Goal: Task Accomplishment & Management: Complete application form

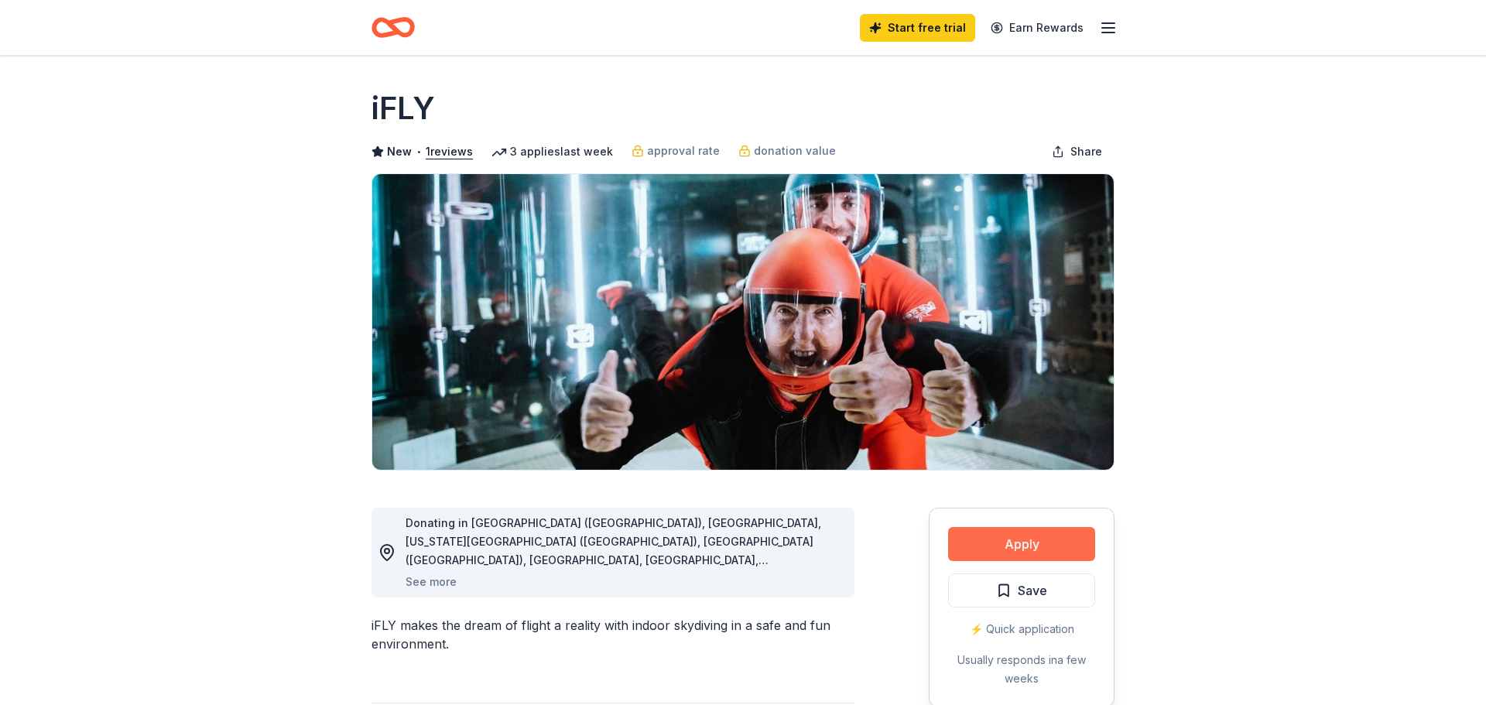
click at [1064, 533] on button "Apply" at bounding box center [1021, 544] width 147 height 34
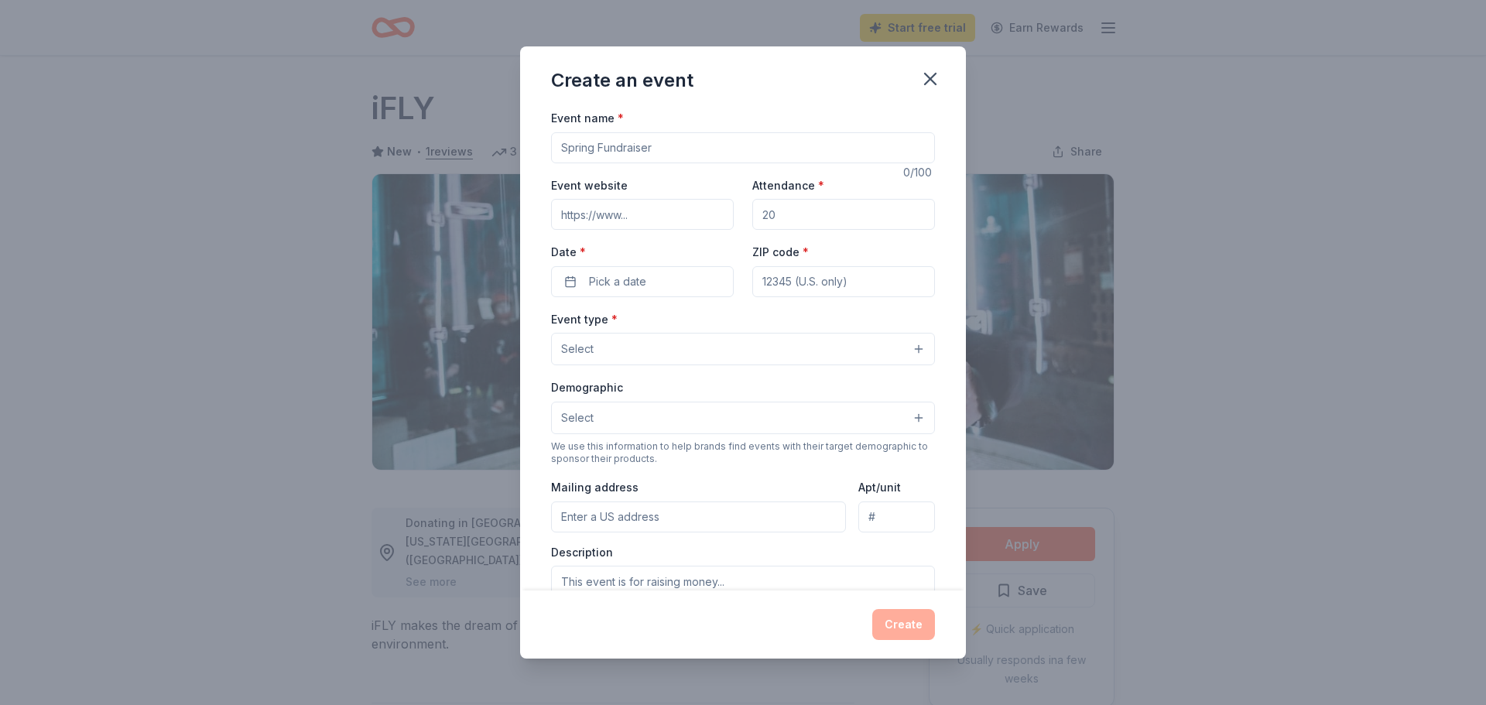
click at [775, 151] on input "Event name *" at bounding box center [743, 147] width 384 height 31
click at [931, 79] on icon "button" at bounding box center [930, 79] width 11 height 11
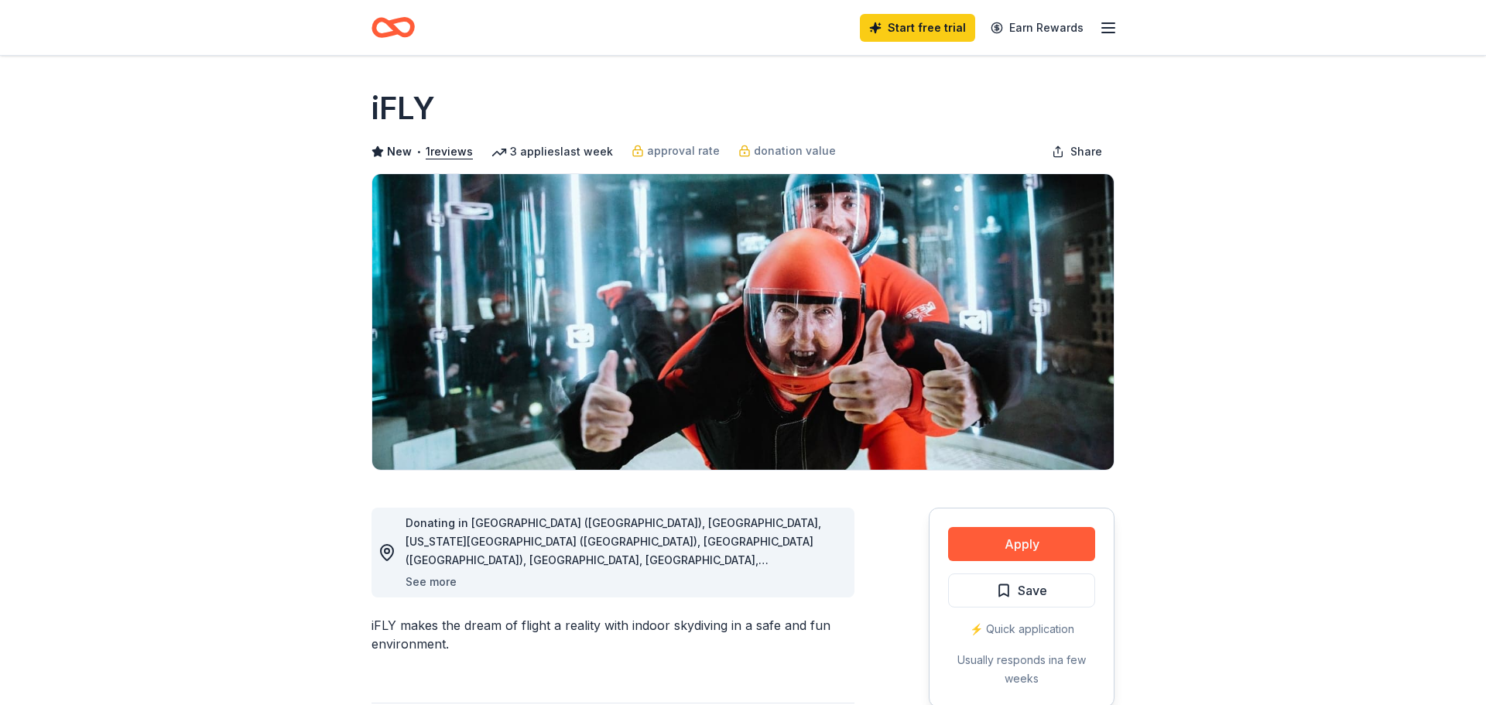
click at [435, 586] on button "See more" at bounding box center [430, 582] width 51 height 19
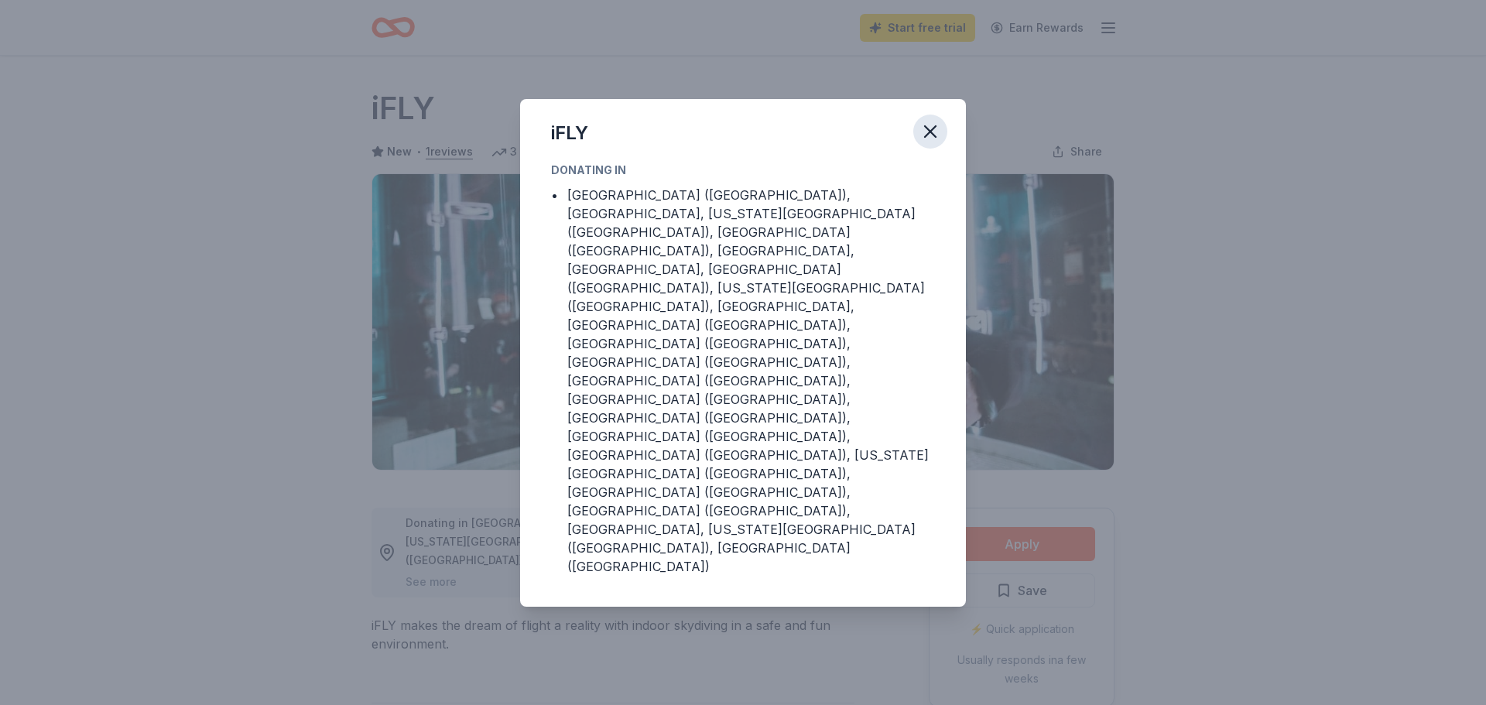
click at [927, 142] on icon "button" at bounding box center [930, 132] width 22 height 22
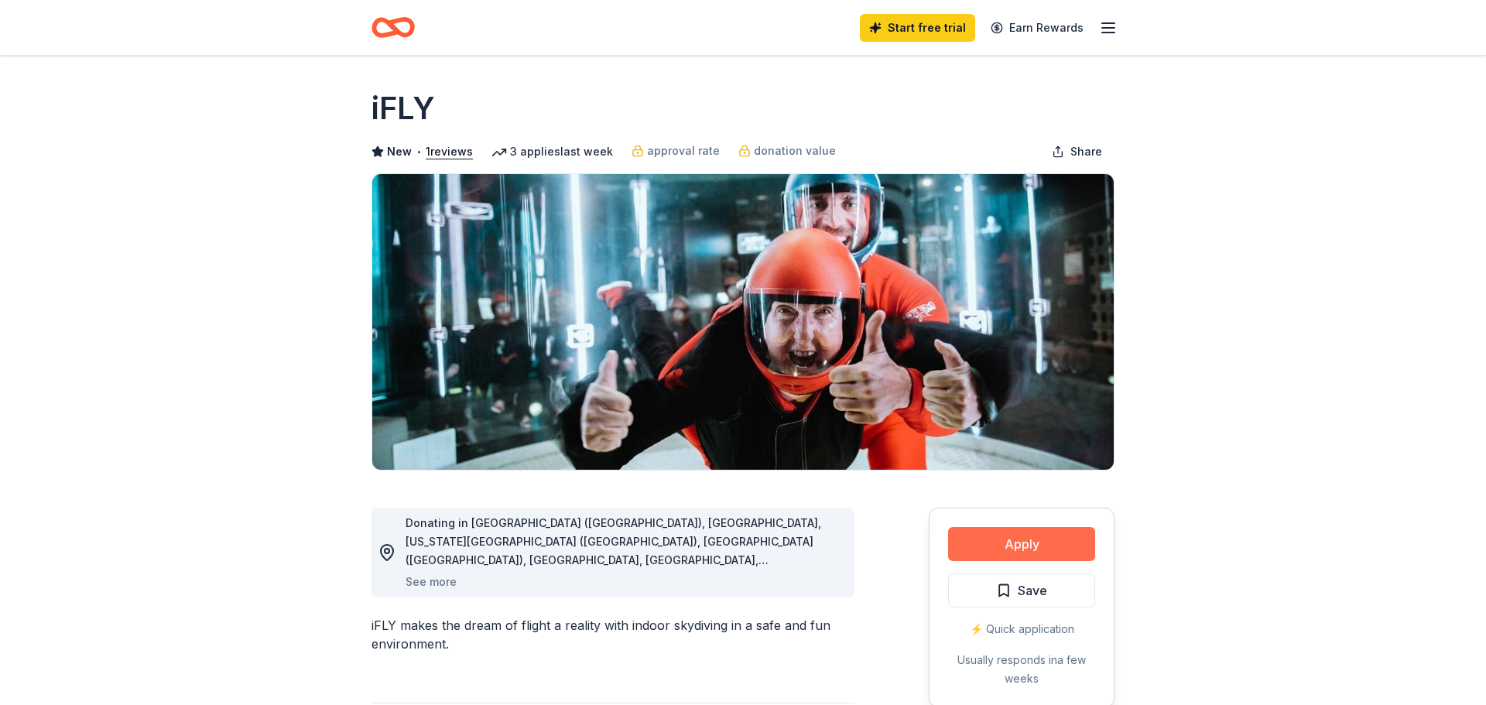
click at [1003, 545] on button "Apply" at bounding box center [1021, 544] width 147 height 34
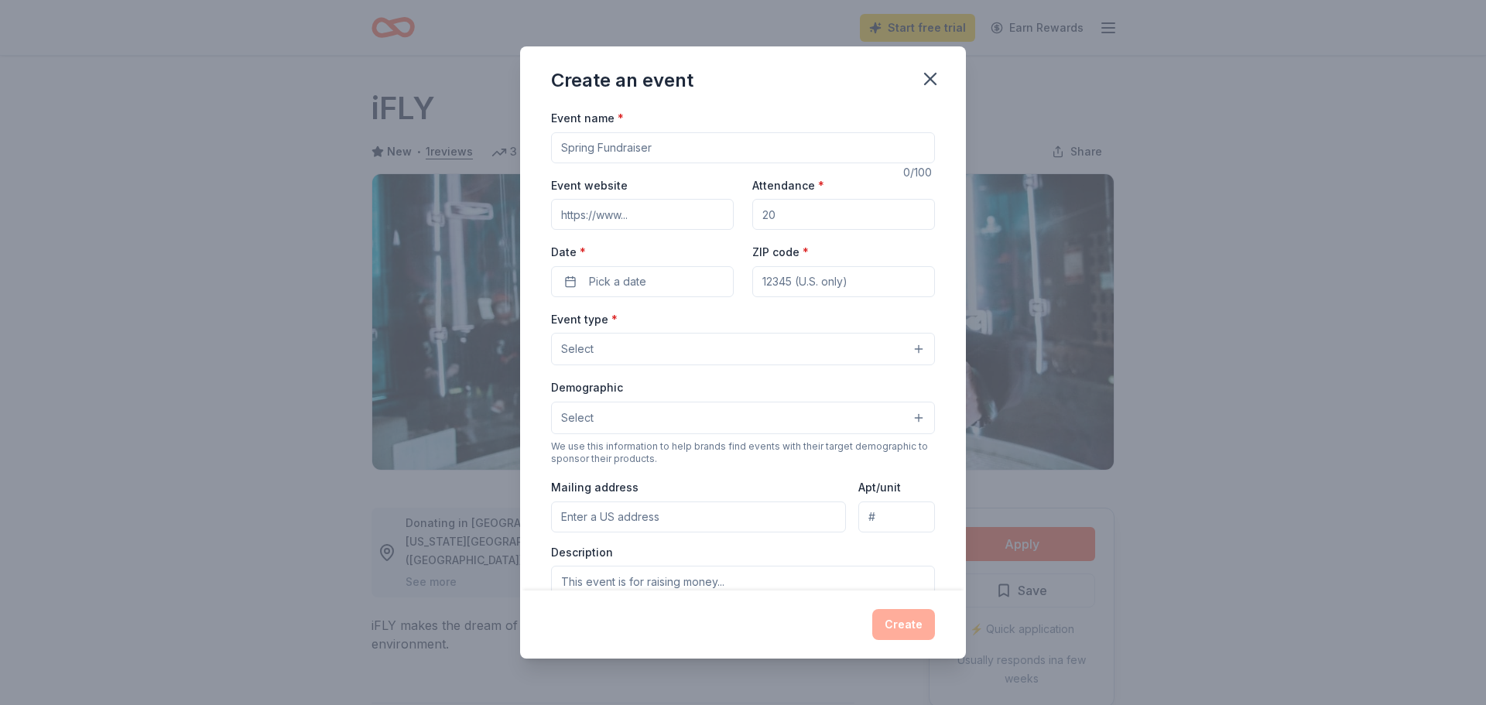
click at [647, 147] on input "Event name *" at bounding box center [743, 147] width 384 height 31
click at [916, 350] on button "Select" at bounding box center [743, 349] width 384 height 32
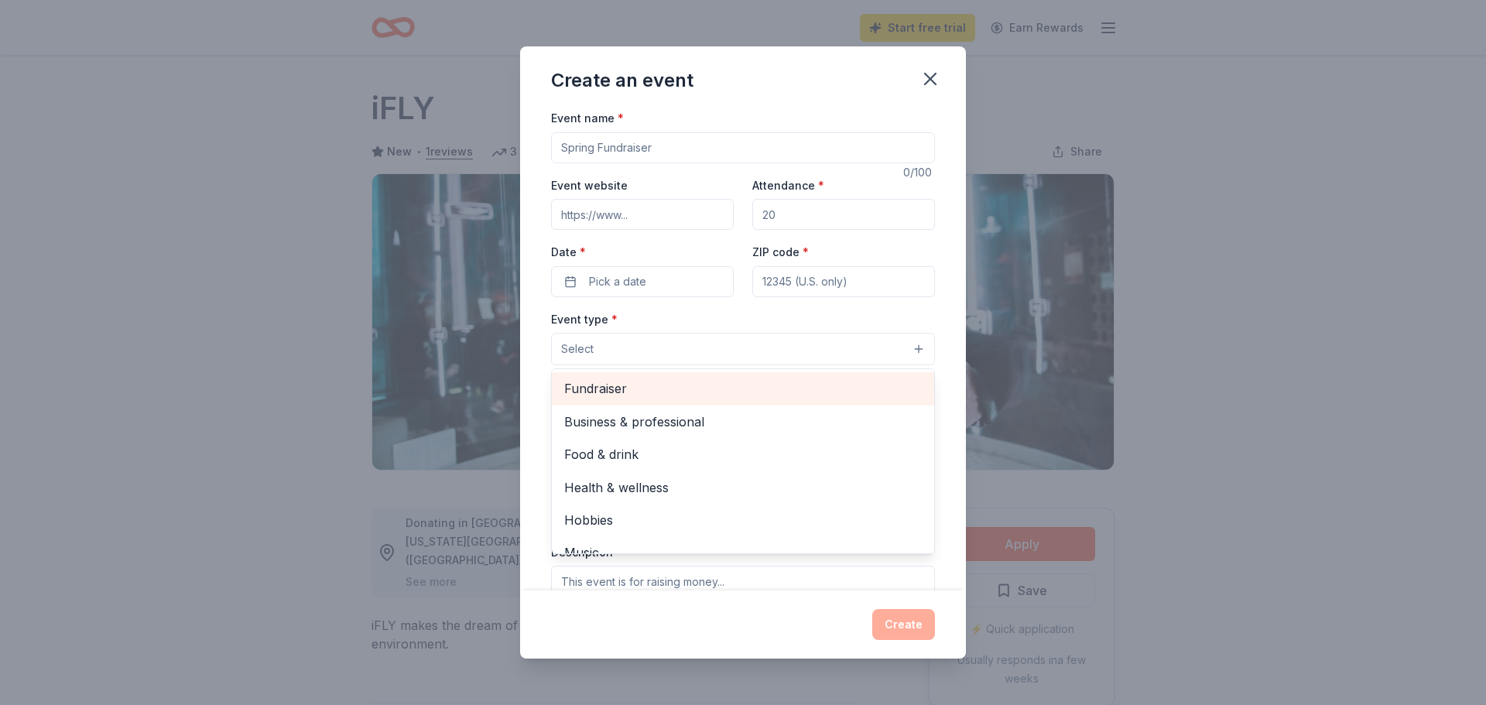
click at [872, 396] on span "Fundraiser" at bounding box center [742, 388] width 357 height 20
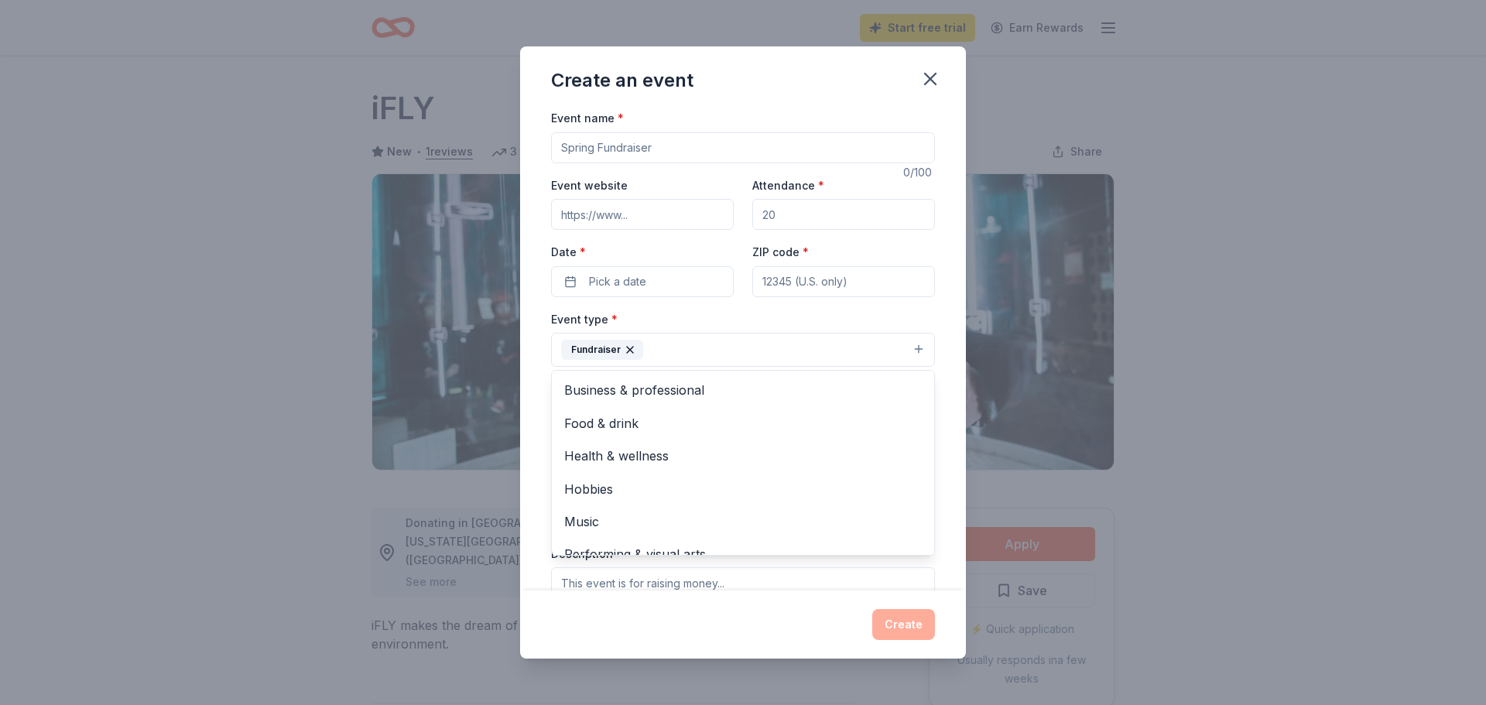
click at [954, 401] on div "Event name * 0 /100 Event website Attendance * Date * Pick a date ZIP code * Ev…" at bounding box center [743, 349] width 446 height 482
click at [921, 425] on button "Select" at bounding box center [743, 419] width 384 height 32
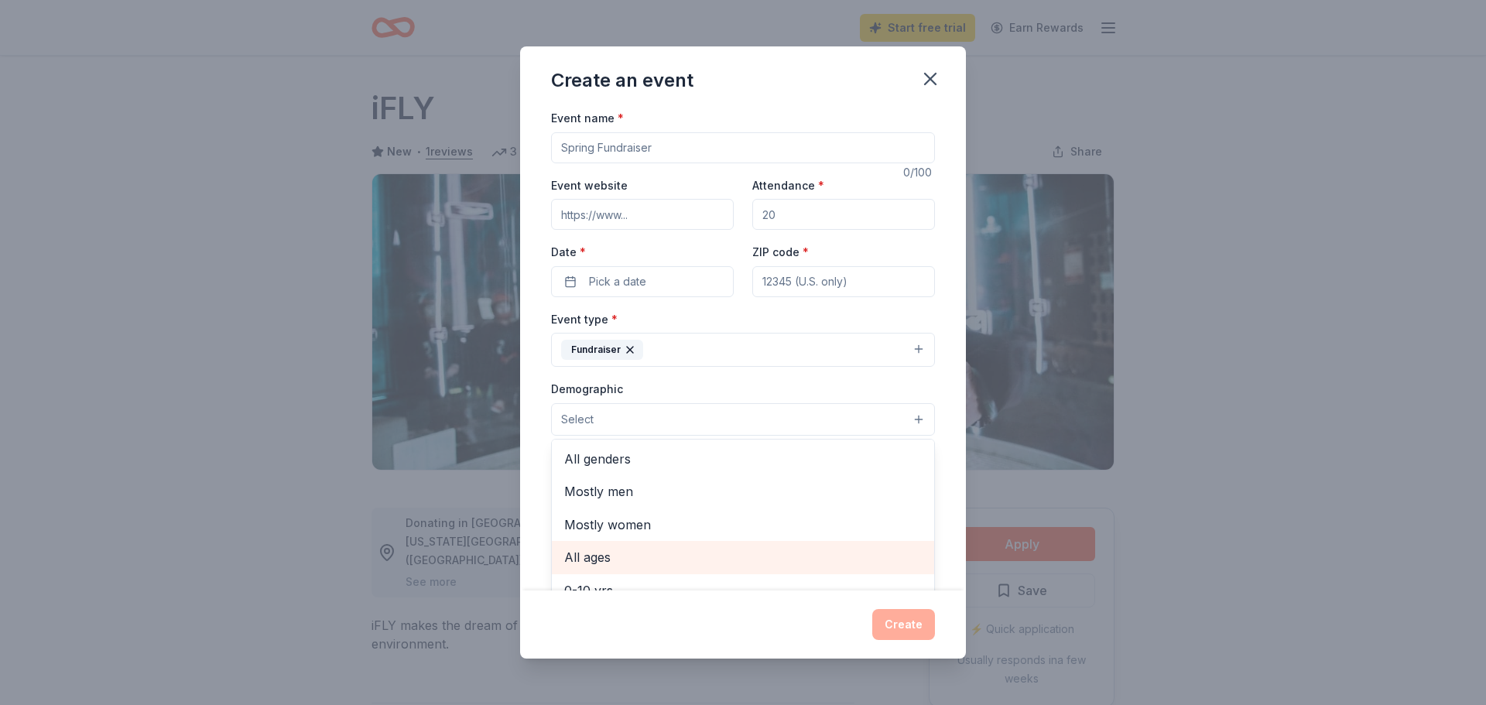
click at [817, 566] on span "All ages" at bounding box center [742, 557] width 357 height 20
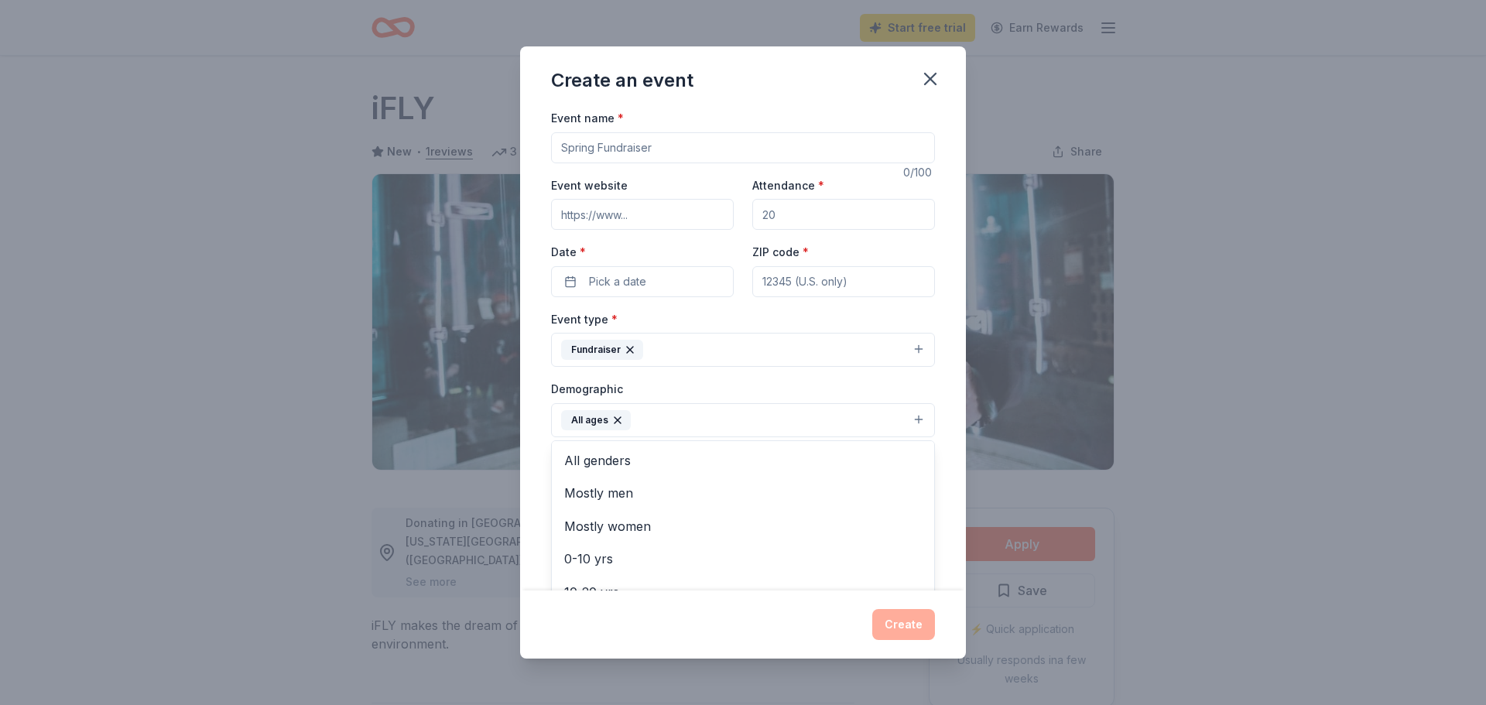
click at [962, 504] on div "Event name * 0 /100 Event website Attendance * Date * Pick a date ZIP code * Ev…" at bounding box center [743, 349] width 446 height 482
click at [954, 512] on div "Event name * 0 /100 Event website Attendance * Date * Pick a date ZIP code * Ev…" at bounding box center [743, 349] width 446 height 482
click at [654, 216] on input "Event website" at bounding box center [642, 214] width 183 height 31
paste input "[URL][DOMAIN_NAME]"
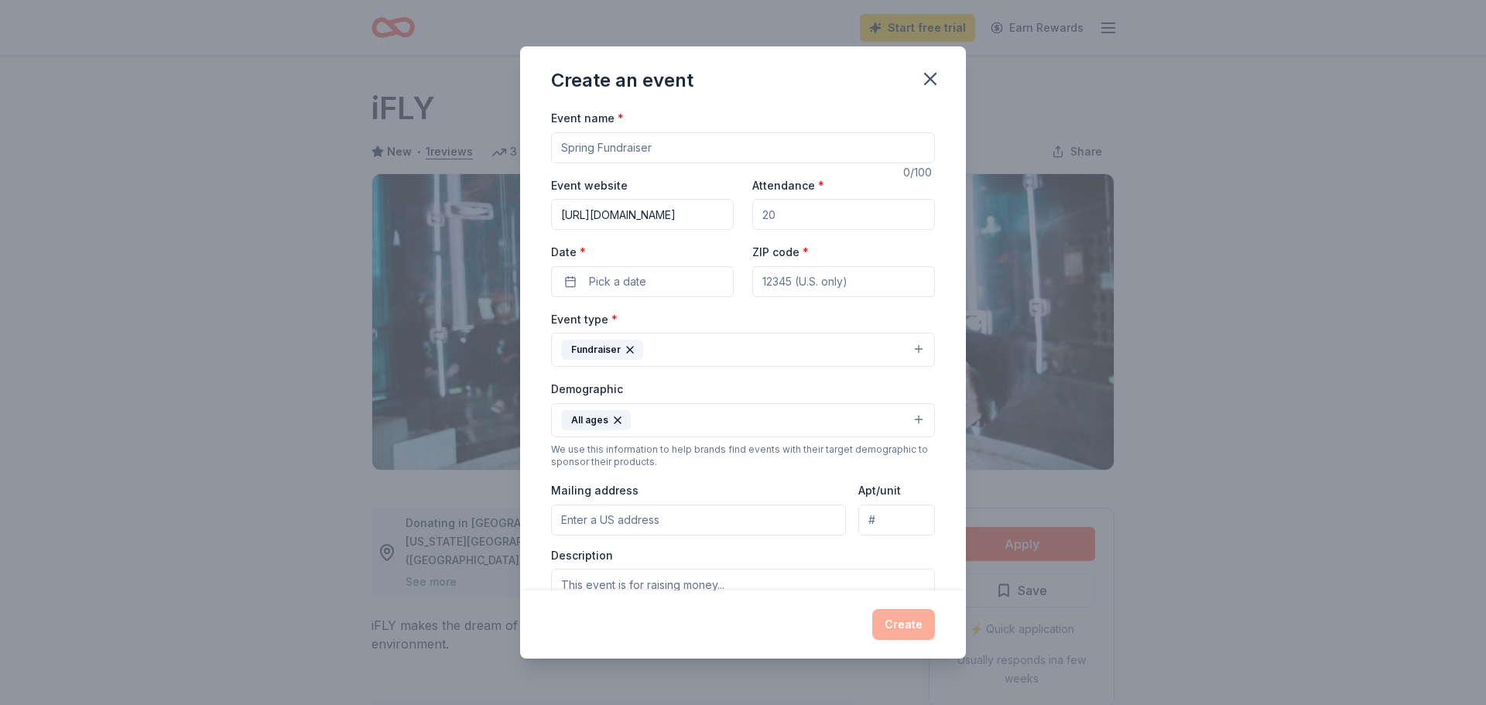
scroll to position [0, 12]
type input "[URL][DOMAIN_NAME]"
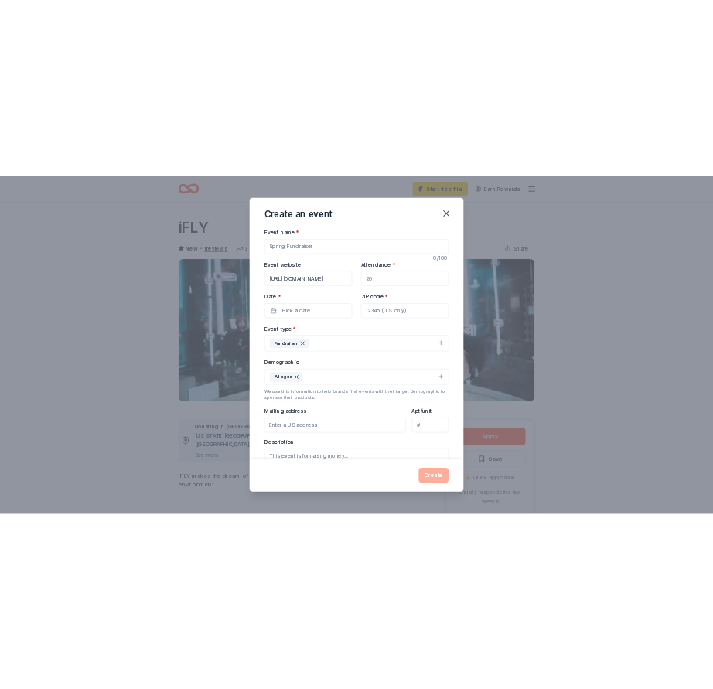
scroll to position [0, 0]
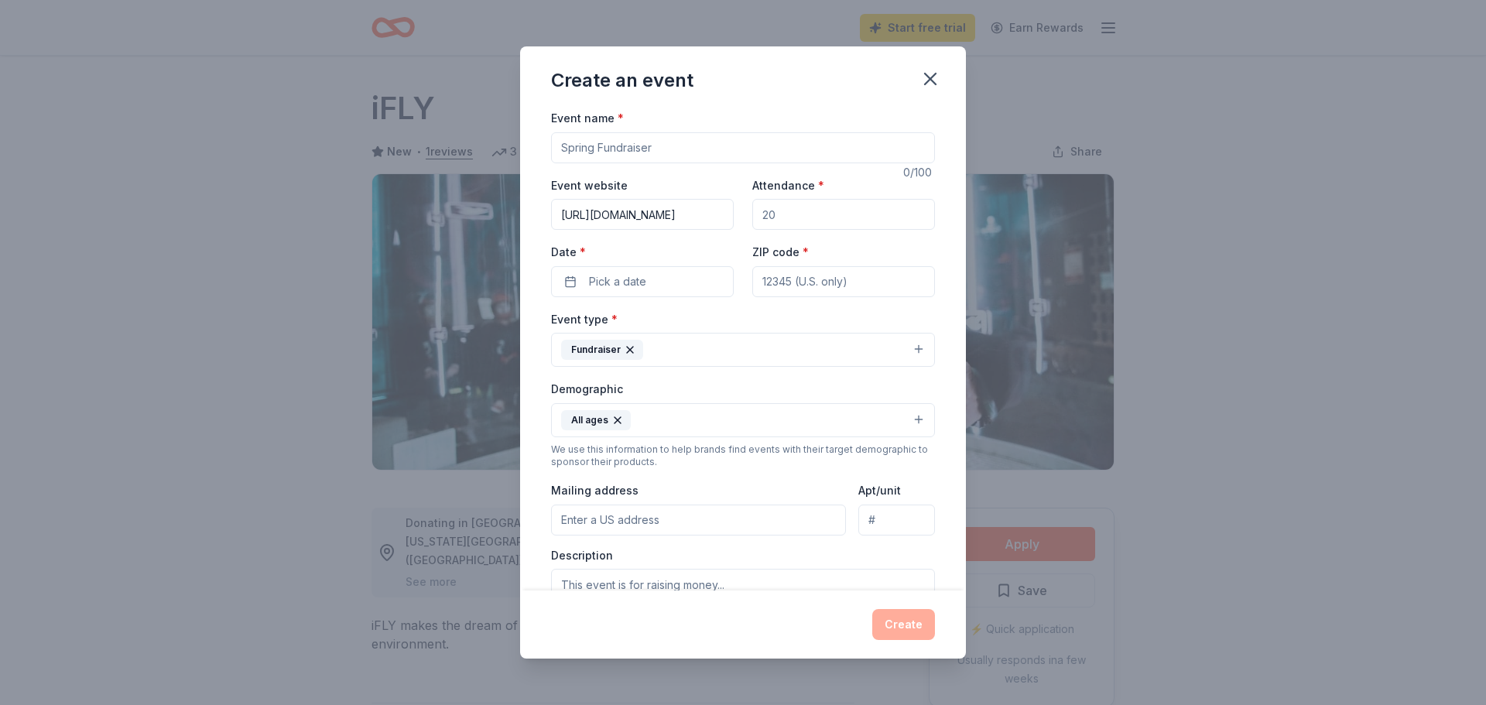
drag, startPoint x: 802, startPoint y: 210, endPoint x: 750, endPoint y: 207, distance: 51.9
click at [750, 207] on div "Event website [URL][DOMAIN_NAME] Attendance * Date * Pick a date ZIP code *" at bounding box center [743, 236] width 384 height 121
drag, startPoint x: 763, startPoint y: 212, endPoint x: 811, endPoint y: 213, distance: 48.0
click at [811, 213] on input "Attendance *" at bounding box center [843, 214] width 183 height 31
type input "300"
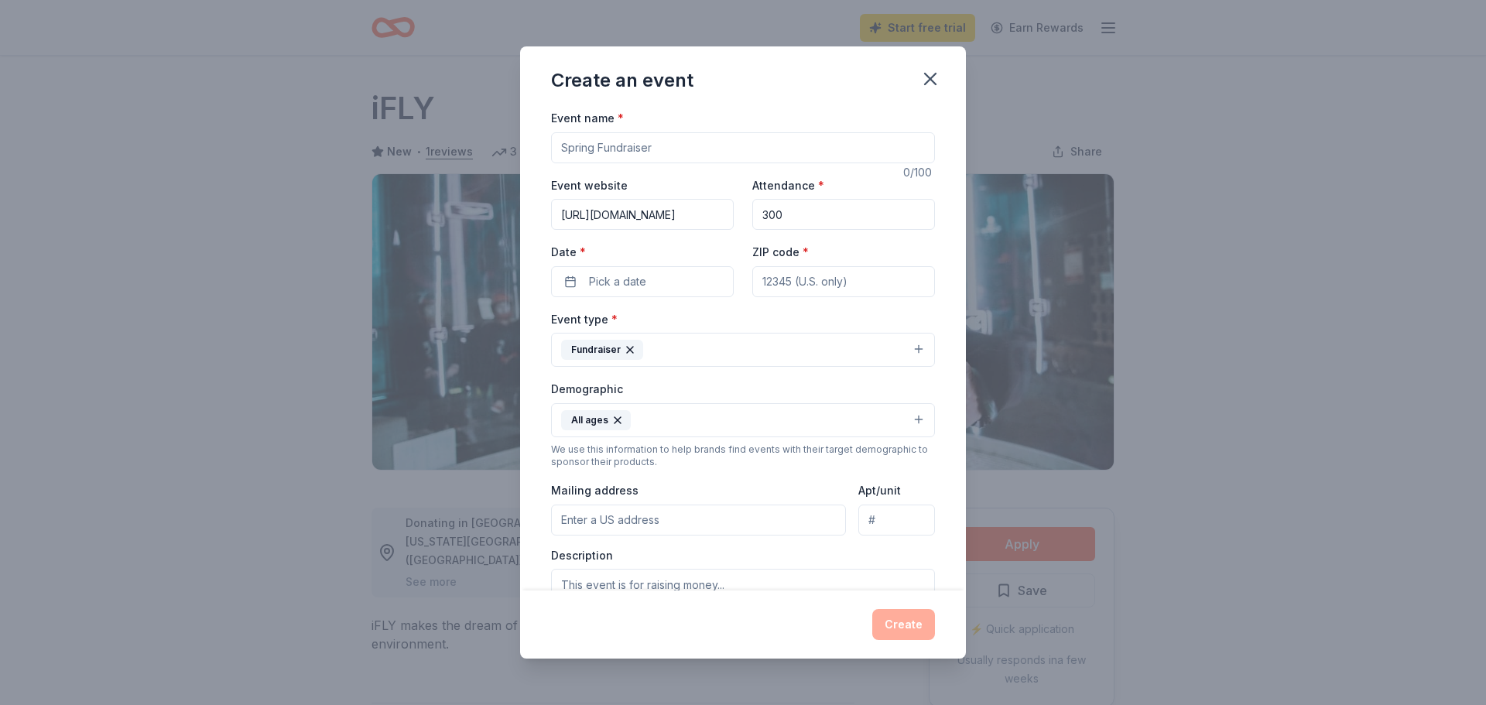
click at [790, 285] on input "ZIP code *" at bounding box center [843, 281] width 183 height 31
click at [1139, 222] on div "Create an event Event name * 0 /100 Event website [URL][DOMAIN_NAME] Attendance…" at bounding box center [743, 352] width 1486 height 705
click at [617, 269] on button "Pick a date" at bounding box center [642, 281] width 183 height 31
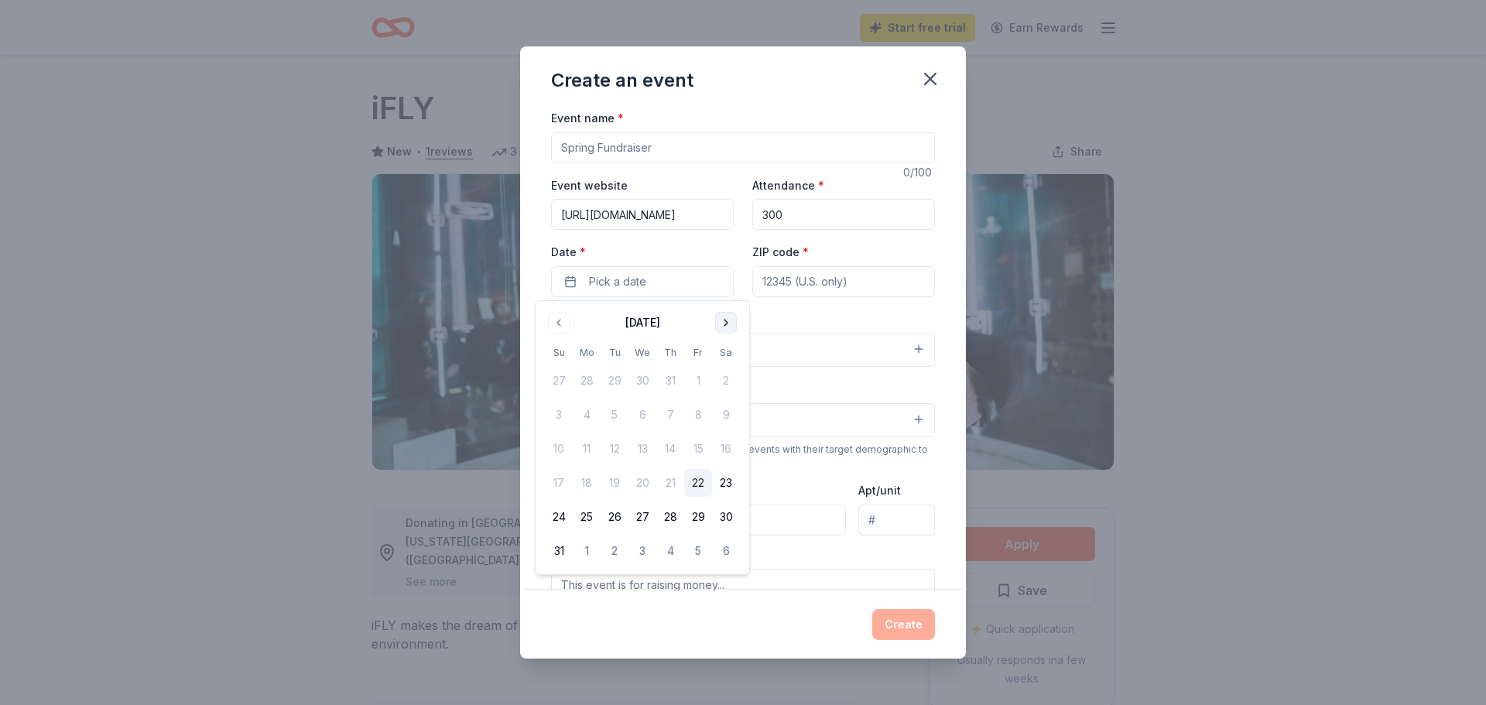
click at [723, 323] on button "Go to next month" at bounding box center [726, 323] width 22 height 22
click at [727, 416] on button "13" at bounding box center [726, 415] width 28 height 28
click at [867, 281] on input "ZIP code *" at bounding box center [843, 281] width 183 height 31
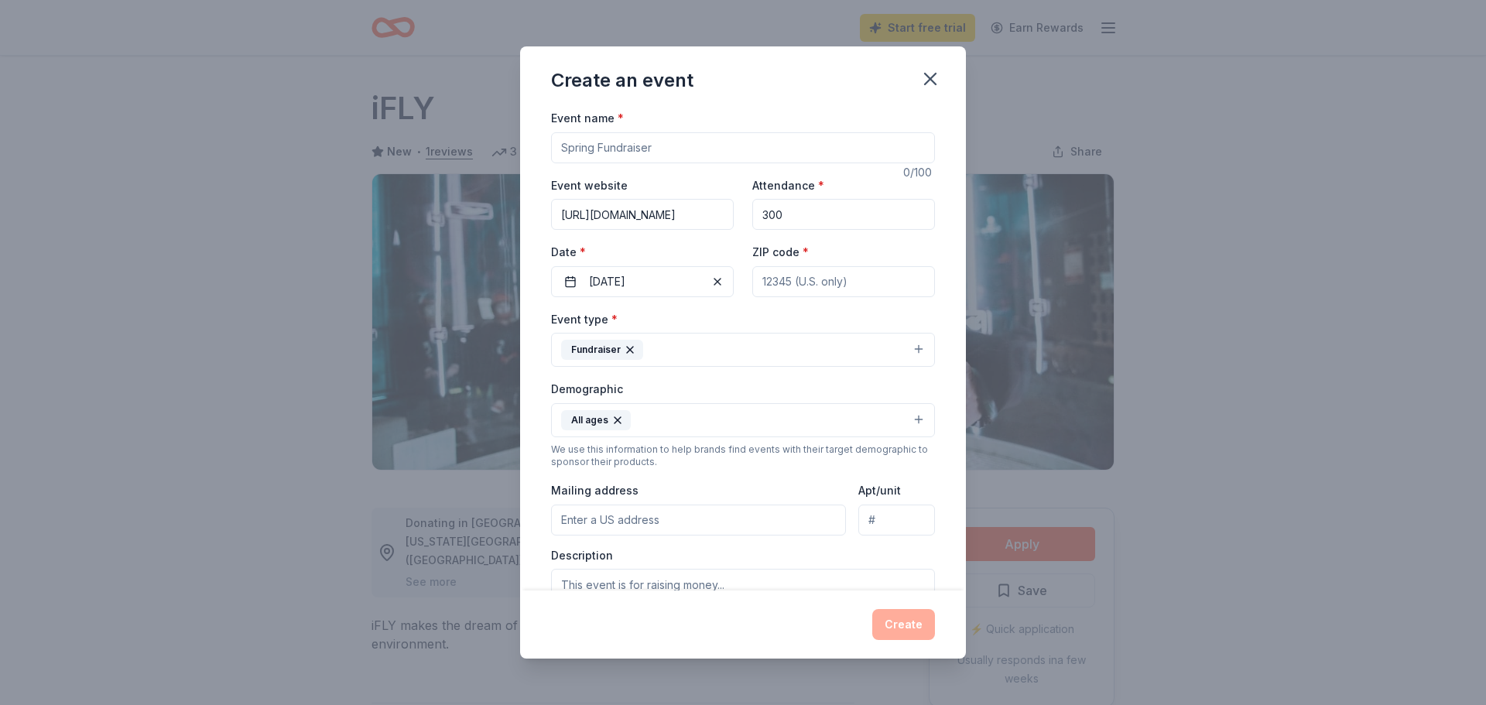
click at [1208, 221] on div "Create an event Event name * 0 /100 Event website [URL][DOMAIN_NAME] Attendance…" at bounding box center [743, 352] width 1486 height 705
click at [792, 275] on input "ZIP code *" at bounding box center [843, 281] width 183 height 31
type input "8"
type input "98502"
click at [781, 521] on input "Mailing address" at bounding box center [698, 519] width 295 height 31
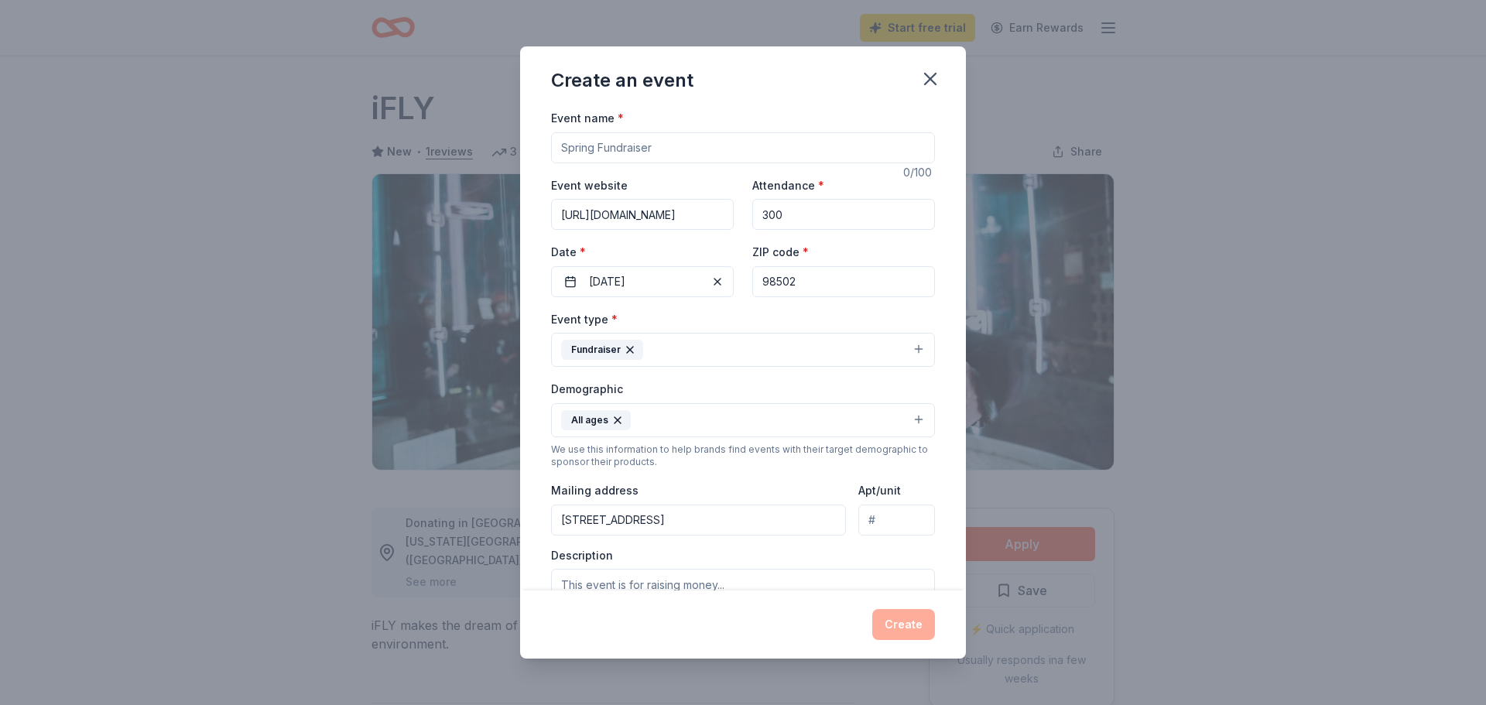
type input "[STREET_ADDRESS]"
click at [666, 149] on input "Event name *" at bounding box center [743, 147] width 384 height 31
click at [810, 148] on input "Big Brother Big Sisters of [PERSON_NAME][US_STATE]" at bounding box center [743, 147] width 384 height 31
type input "Big Brother Big Sisters of [PERSON_NAME][US_STATE] Big Auction"
click at [951, 237] on div "Event name * Big Brother Big Sisters of [PERSON_NAME][US_STATE] Big Auction 52 …" at bounding box center [743, 349] width 446 height 482
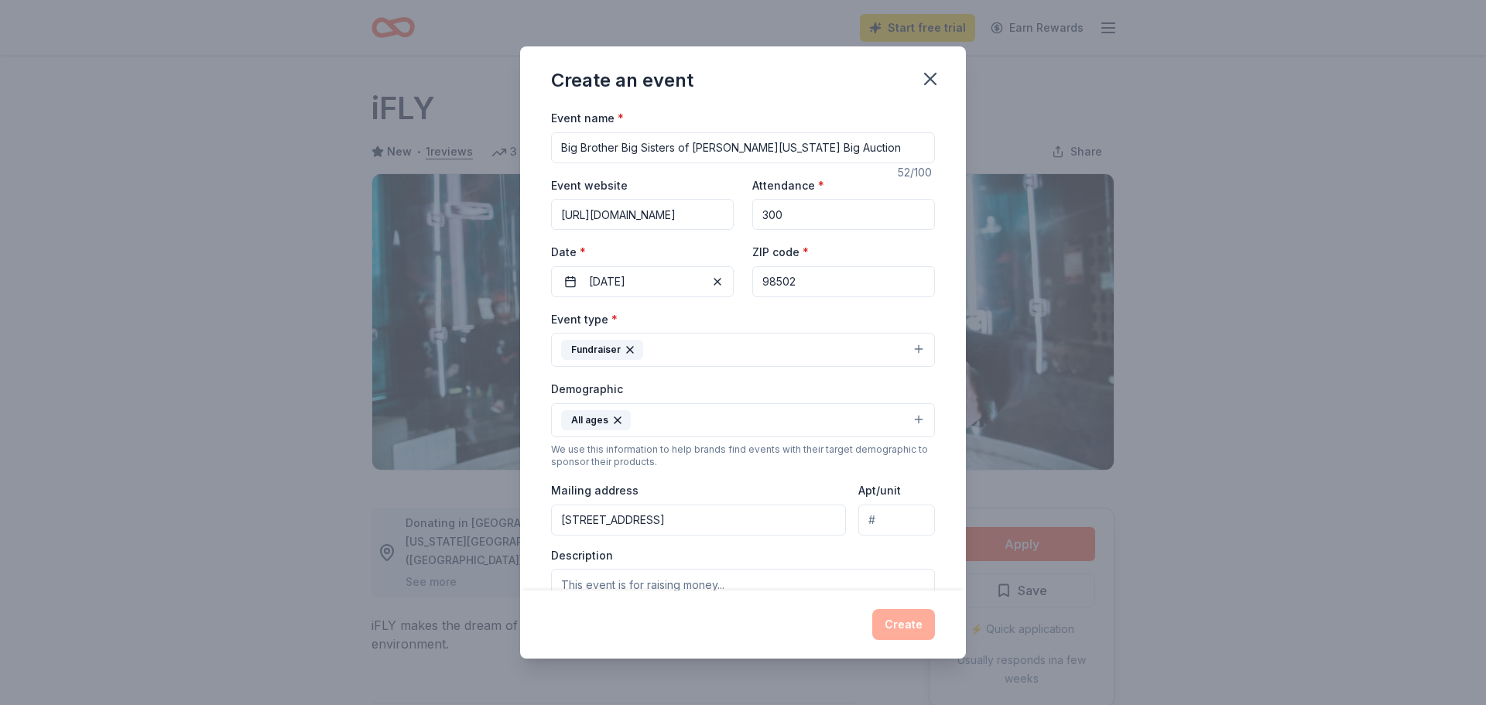
click at [949, 330] on div "Event name * Big Brother Big Sisters of [PERSON_NAME][US_STATE] Big Auction 52 …" at bounding box center [743, 349] width 446 height 482
click at [955, 488] on div "Event name * Big Brother Big Sisters of [PERSON_NAME][US_STATE] Big Auction 52 …" at bounding box center [743, 349] width 446 height 482
click at [955, 489] on div "Event name * Big Brother Big Sisters of [PERSON_NAME][US_STATE] Big Auction 52 …" at bounding box center [743, 349] width 446 height 482
click at [750, 581] on textarea at bounding box center [743, 604] width 384 height 70
click at [956, 553] on div "Event name * Big Brother Big Sisters of [PERSON_NAME][US_STATE] Big Auction 52 …" at bounding box center [743, 349] width 446 height 482
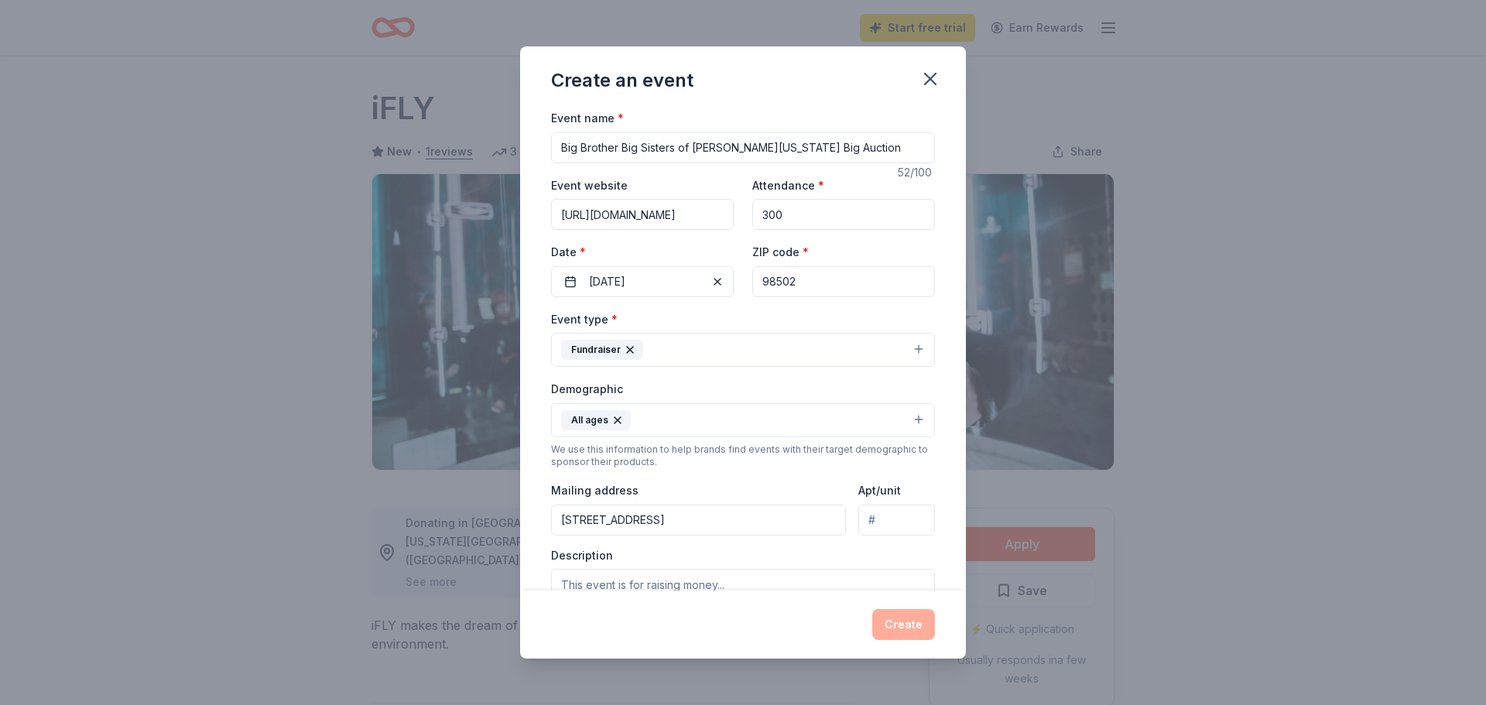
click at [956, 553] on div "Event name * Big Brother Big Sisters of [PERSON_NAME][US_STATE] Big Auction 52 …" at bounding box center [743, 349] width 446 height 482
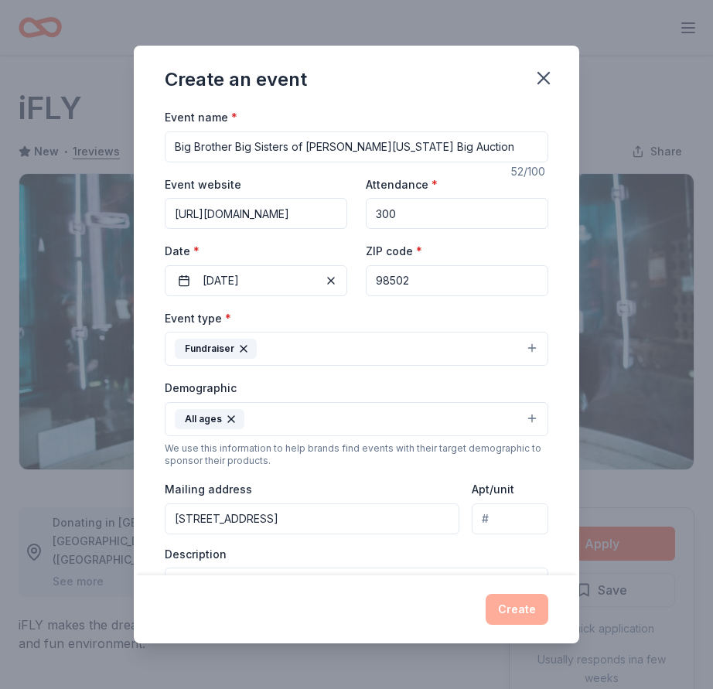
click at [520, 15] on div "Create an event Event name * Big Brother Big Sisters of [PERSON_NAME][US_STATE]…" at bounding box center [356, 344] width 713 height 689
click at [238, 553] on div "Description" at bounding box center [357, 592] width 384 height 91
click at [225, 573] on textarea at bounding box center [357, 603] width 384 height 70
paste textarea "· Big Brothers Big Sisters of [GEOGRAPHIC_DATA][US_STATE] hosts our annual even…"
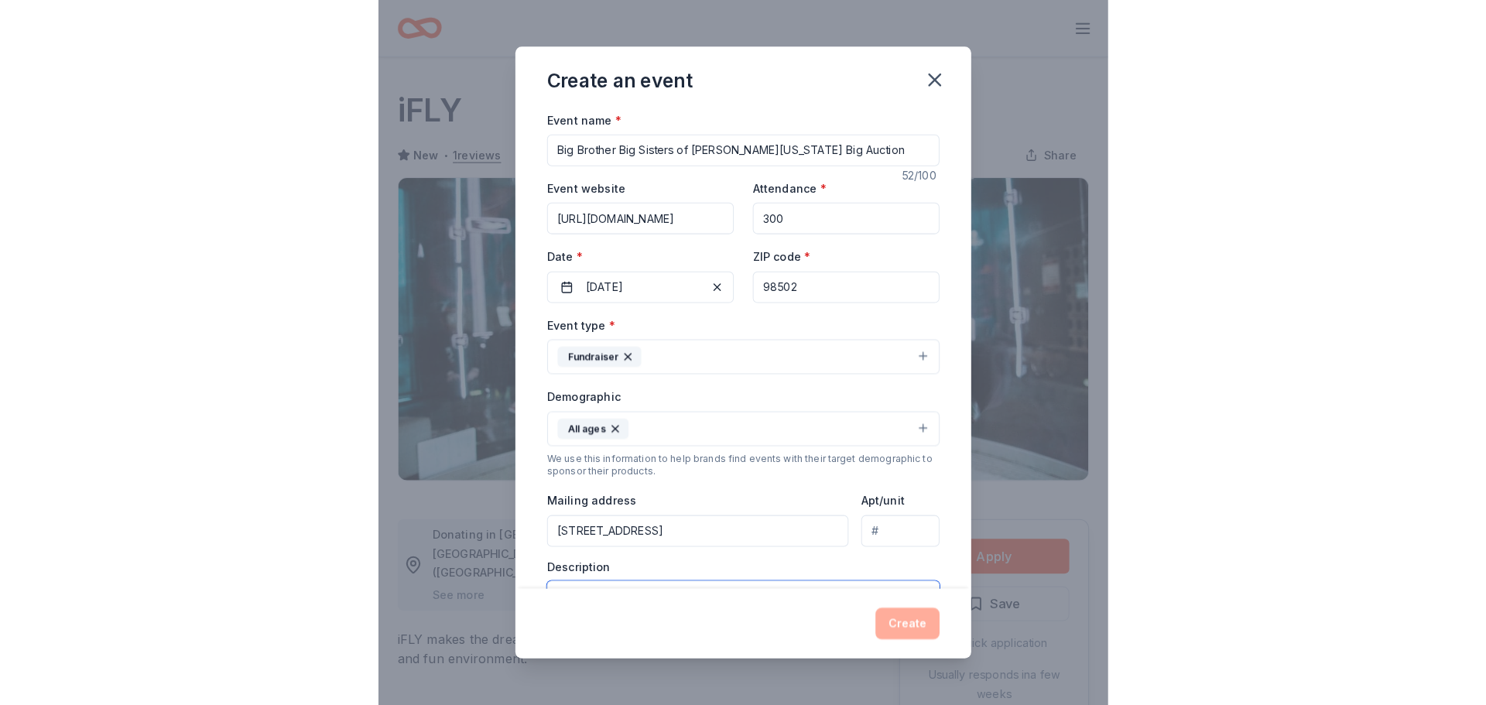
scroll to position [61, 0]
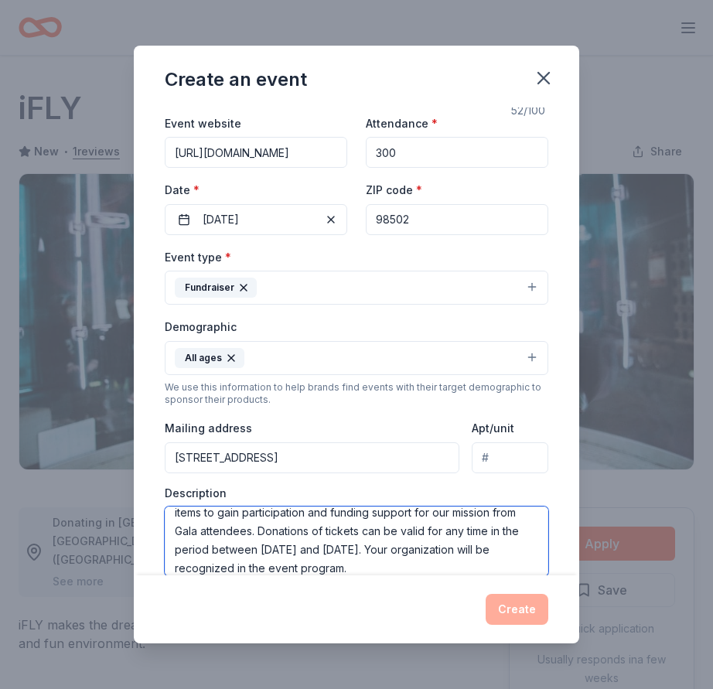
click at [297, 554] on textarea "· Big Brothers Big Sisters of [GEOGRAPHIC_DATA][US_STATE] hosts our annual even…" at bounding box center [357, 542] width 384 height 70
click at [448, 559] on textarea "· Big Brothers Big Sisters of [GEOGRAPHIC_DATA][US_STATE] hosts our annual even…" at bounding box center [357, 542] width 384 height 70
type textarea "· Big Brothers Big Sisters of [GEOGRAPHIC_DATA][US_STATE] hosts our annual even…"
click at [574, 523] on div "Event name * Big Brother Big Sisters of [PERSON_NAME][US_STATE] Big Auction 52 …" at bounding box center [357, 342] width 446 height 468
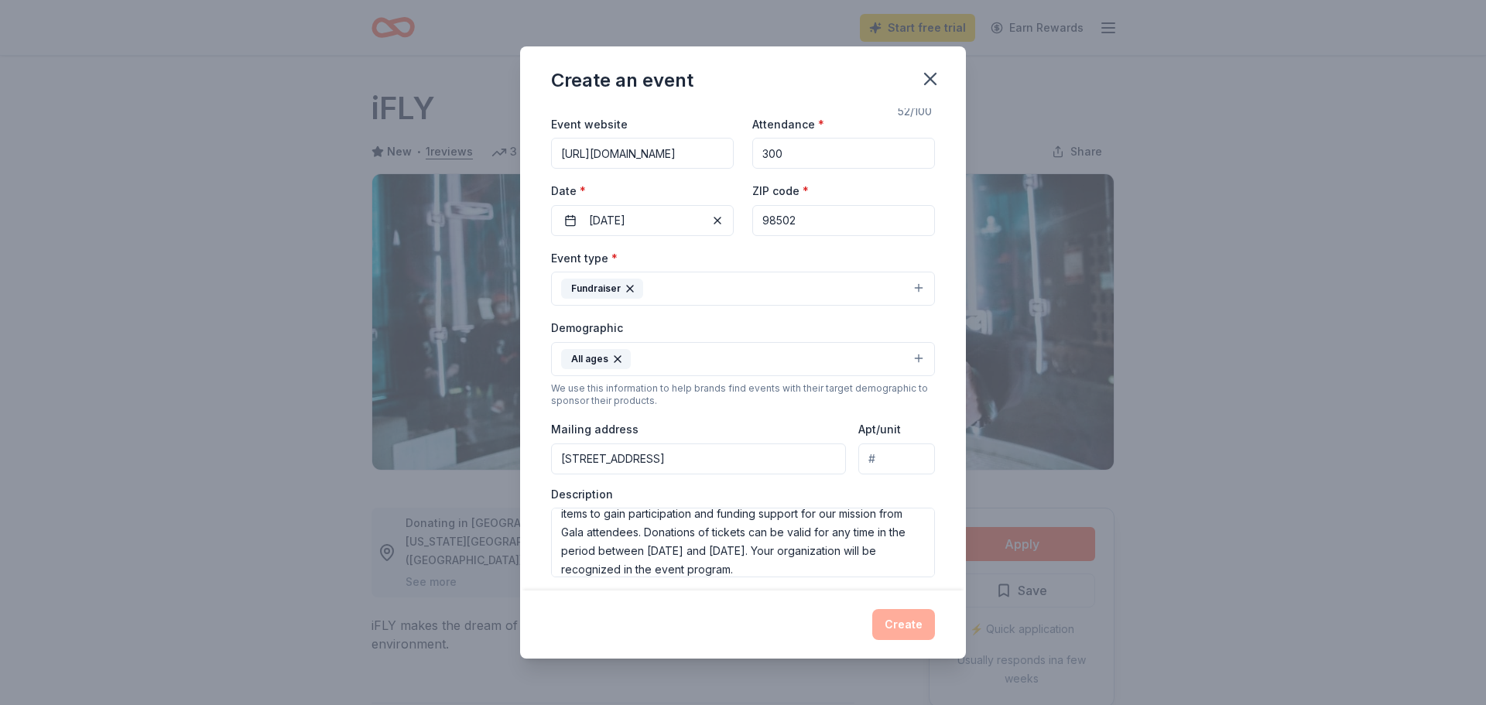
click at [952, 494] on div "Event name * Big Brother Big Sisters of [PERSON_NAME][US_STATE] Big Auction 52 …" at bounding box center [743, 349] width 446 height 482
click at [913, 628] on div "Create" at bounding box center [743, 624] width 384 height 31
click at [949, 125] on div "Event name * Big Brother Big Sisters of [PERSON_NAME][US_STATE] Big Auction 52 …" at bounding box center [743, 349] width 446 height 482
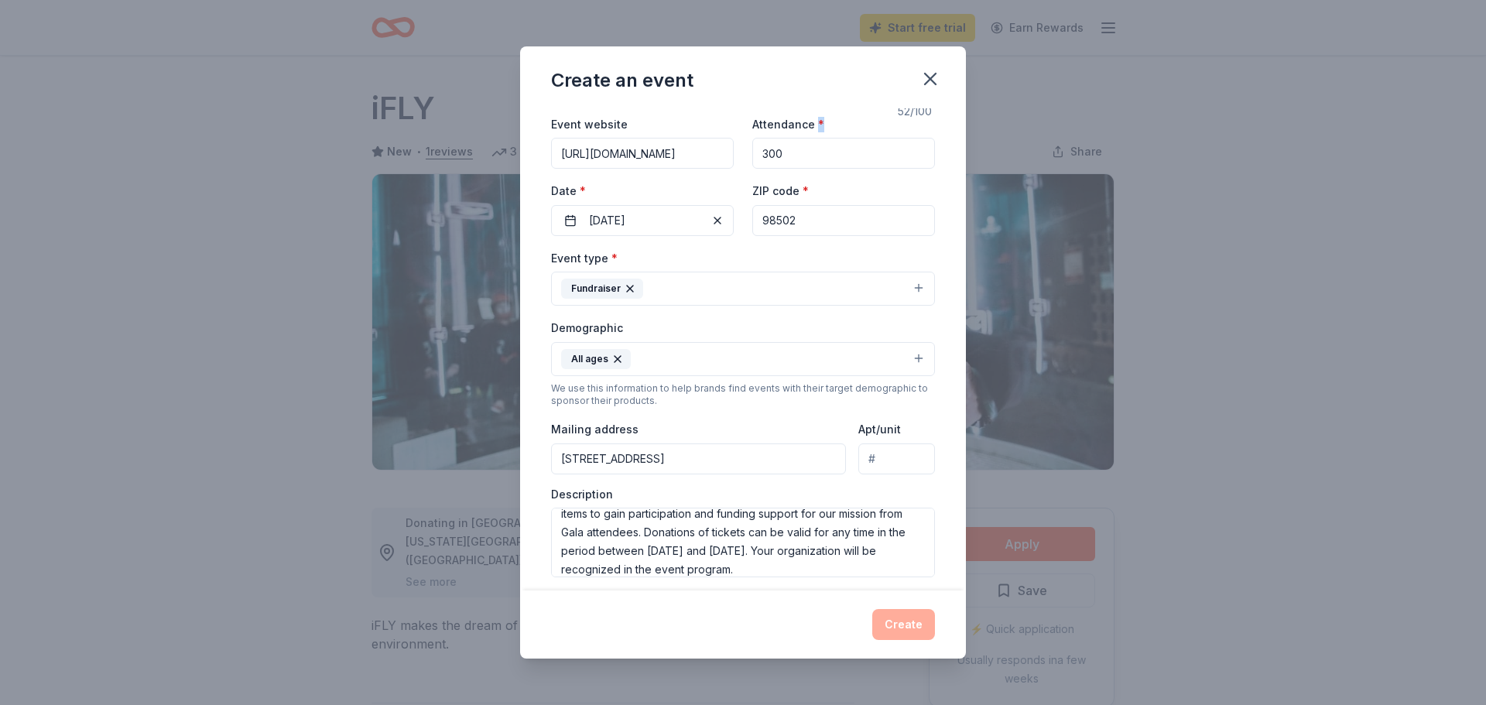
click at [949, 125] on div "Event name * Big Brother Big Sisters of [PERSON_NAME][US_STATE] Big Auction 52 …" at bounding box center [743, 349] width 446 height 482
drag, startPoint x: 964, startPoint y: 214, endPoint x: 962, endPoint y: 290, distance: 75.9
click at [962, 290] on div "Event name * Big Brother Big Sisters of [PERSON_NAME][US_STATE] Big Auction 52 …" at bounding box center [743, 349] width 446 height 482
drag, startPoint x: 966, startPoint y: 114, endPoint x: 963, endPoint y: 170, distance: 56.6
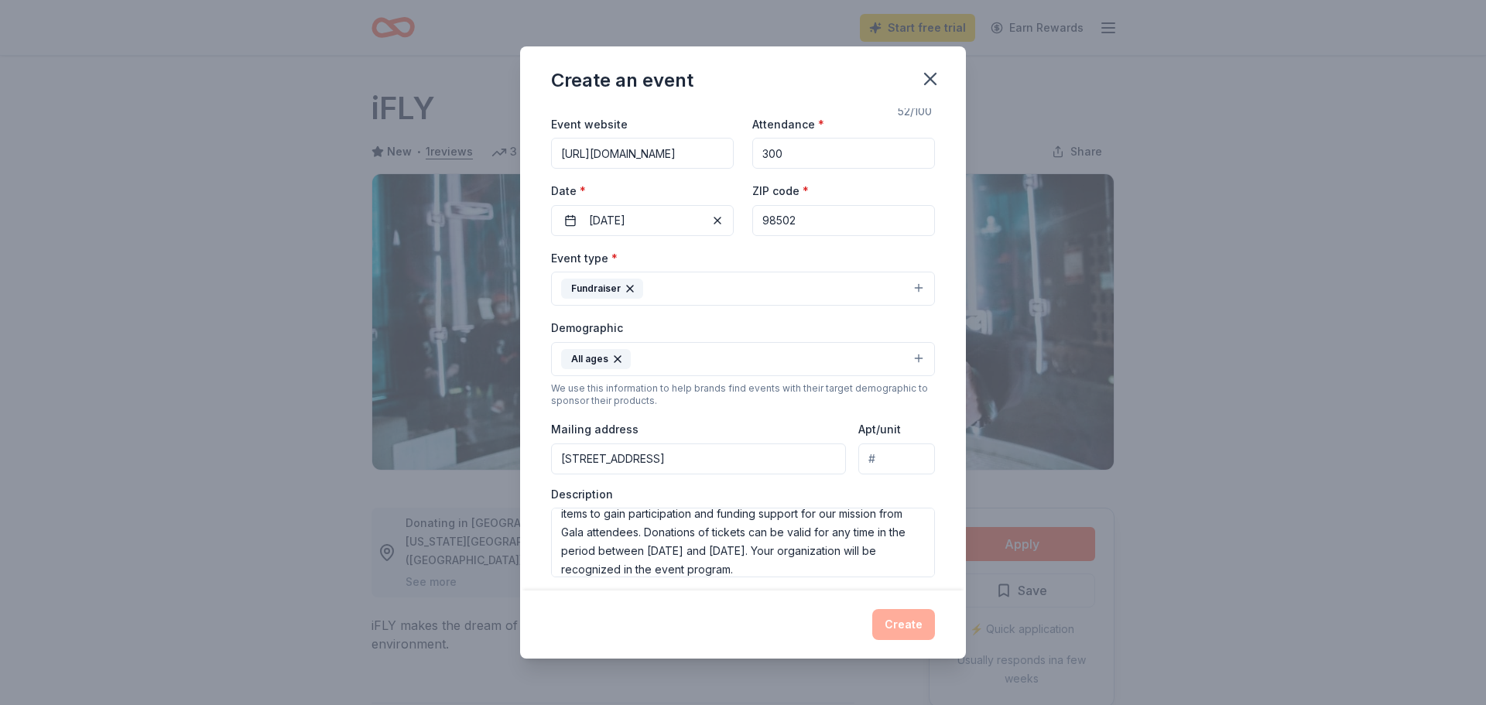
click at [964, 169] on div "Create an event Event name * Big Brother Big Sisters of [PERSON_NAME][US_STATE]…" at bounding box center [743, 352] width 1486 height 705
click at [928, 574] on textarea "· Big Brothers Big Sisters of [GEOGRAPHIC_DATA][US_STATE] hosts our annual even…" at bounding box center [743, 543] width 384 height 70
click at [957, 567] on div "Event name * Big Brother Big Sisters of [PERSON_NAME][US_STATE] Big Auction 52 …" at bounding box center [743, 349] width 446 height 482
click at [955, 566] on div "Event name * Big Brother Big Sisters of [PERSON_NAME][US_STATE] Big Auction 52 …" at bounding box center [743, 349] width 446 height 482
click at [901, 631] on div "Create" at bounding box center [743, 624] width 384 height 31
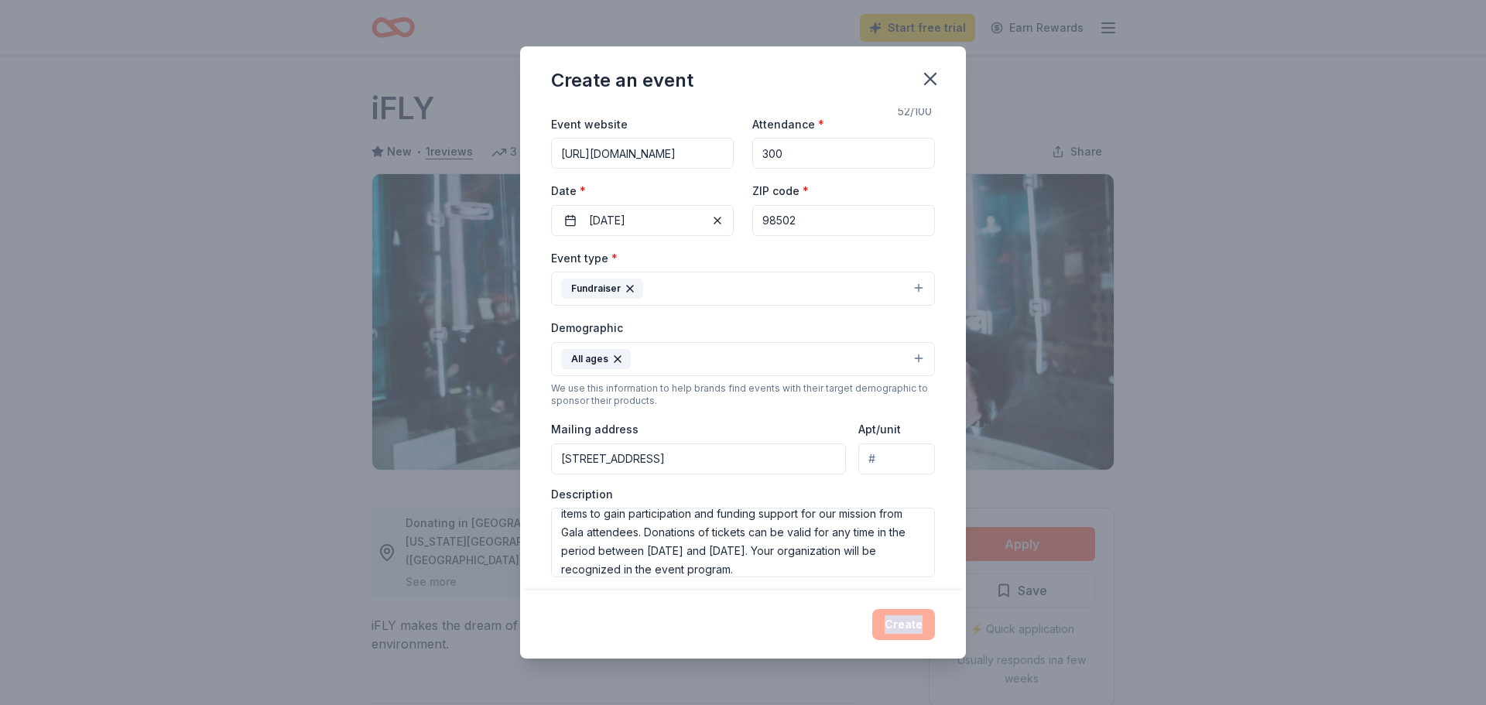
click at [901, 631] on div "Create" at bounding box center [743, 624] width 384 height 31
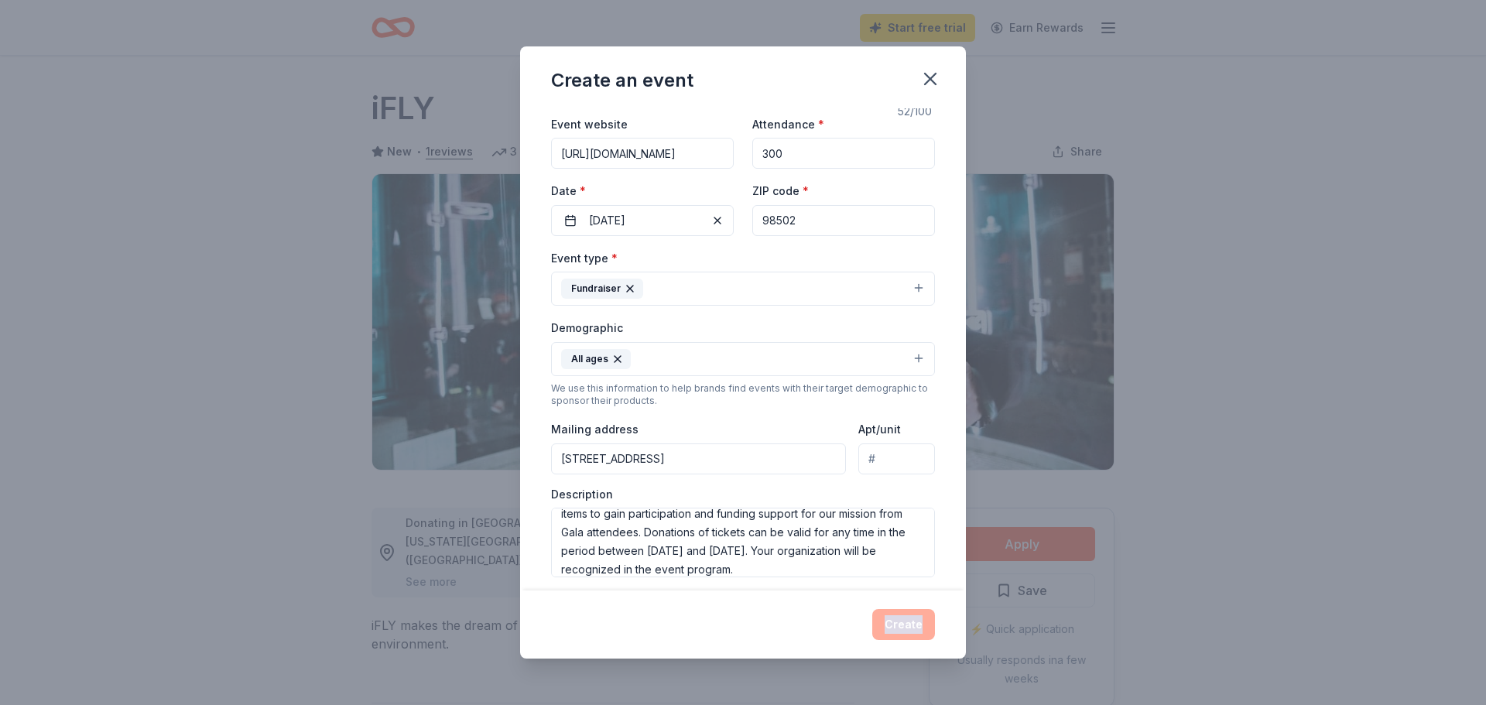
click at [901, 631] on div "Create" at bounding box center [743, 624] width 384 height 31
click at [917, 319] on div "Demographic All ages" at bounding box center [743, 347] width 384 height 58
click at [917, 320] on div "Demographic All ages" at bounding box center [743, 347] width 384 height 58
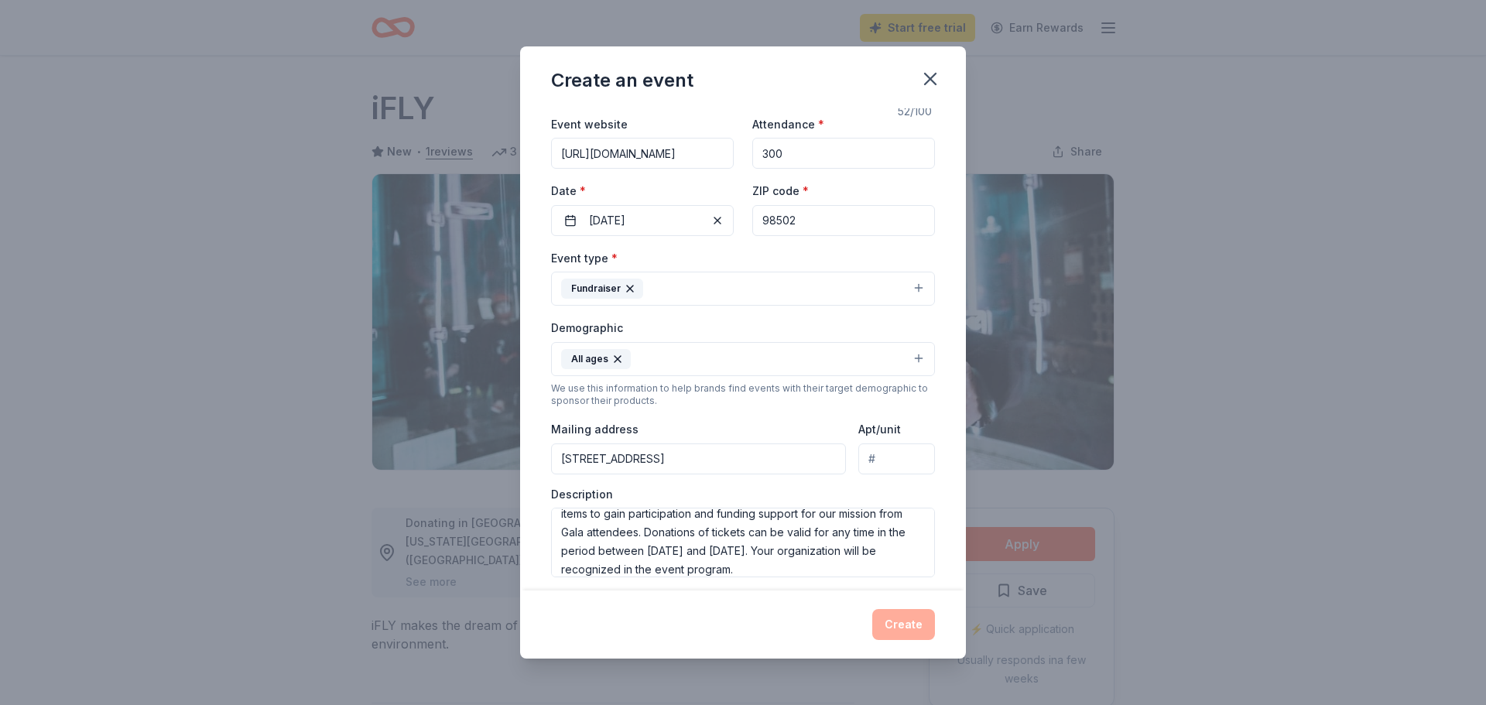
click at [904, 329] on div "Demographic All ages" at bounding box center [743, 347] width 384 height 58
click at [906, 630] on div "Create" at bounding box center [743, 624] width 384 height 31
click at [904, 630] on div "Create" at bounding box center [743, 624] width 384 height 31
click at [905, 632] on div "Create" at bounding box center [743, 624] width 384 height 31
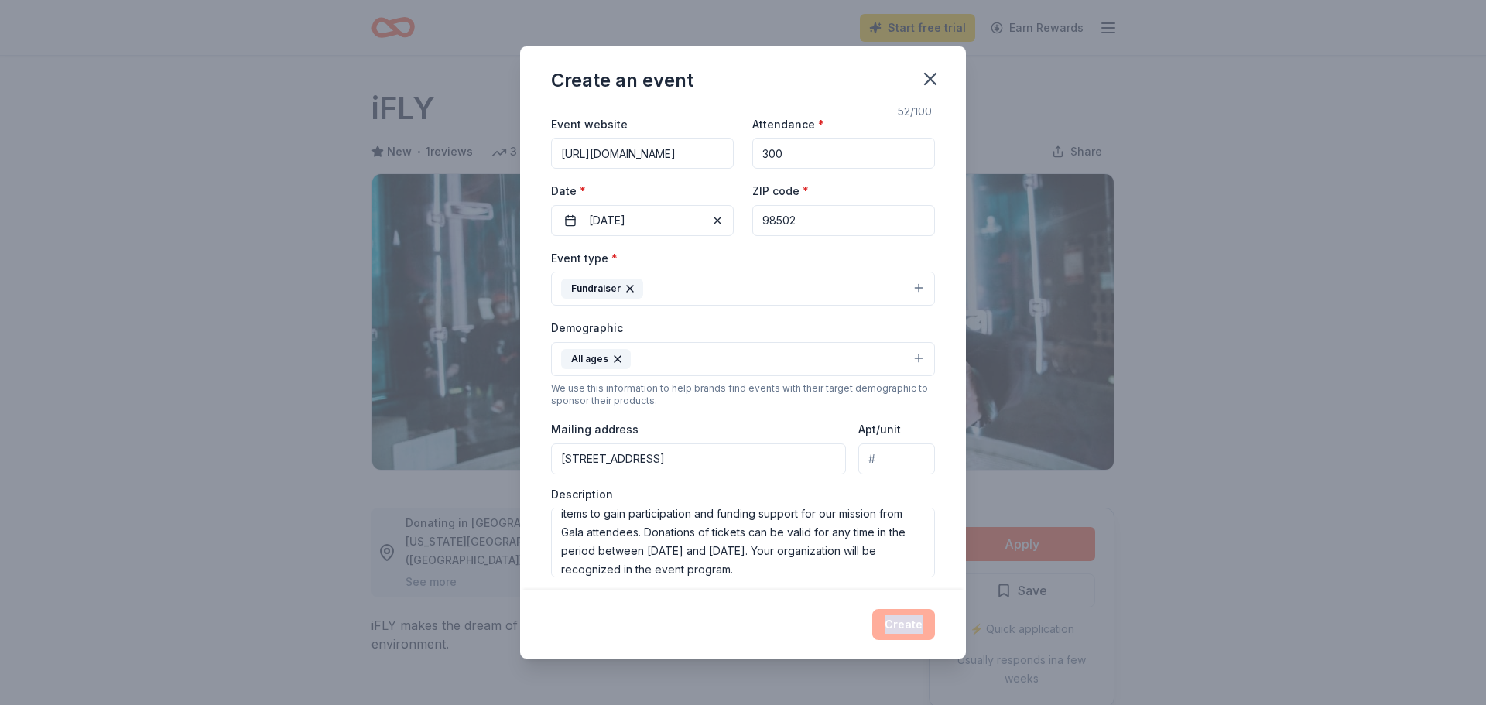
click at [906, 632] on div "Create" at bounding box center [743, 624] width 384 height 31
click at [953, 517] on div "Event name * Big Brother Big Sisters of [PERSON_NAME][US_STATE] Big Auction 52 …" at bounding box center [743, 349] width 446 height 482
drag, startPoint x: 552, startPoint y: 203, endPoint x: 551, endPoint y: 217, distance: 14.7
click at [551, 217] on div "Date * [DATE]" at bounding box center [642, 208] width 183 height 55
click at [538, 407] on div "Event name * Big Brother Big Sisters of [PERSON_NAME][US_STATE] Big Auction 52 …" at bounding box center [743, 349] width 446 height 482
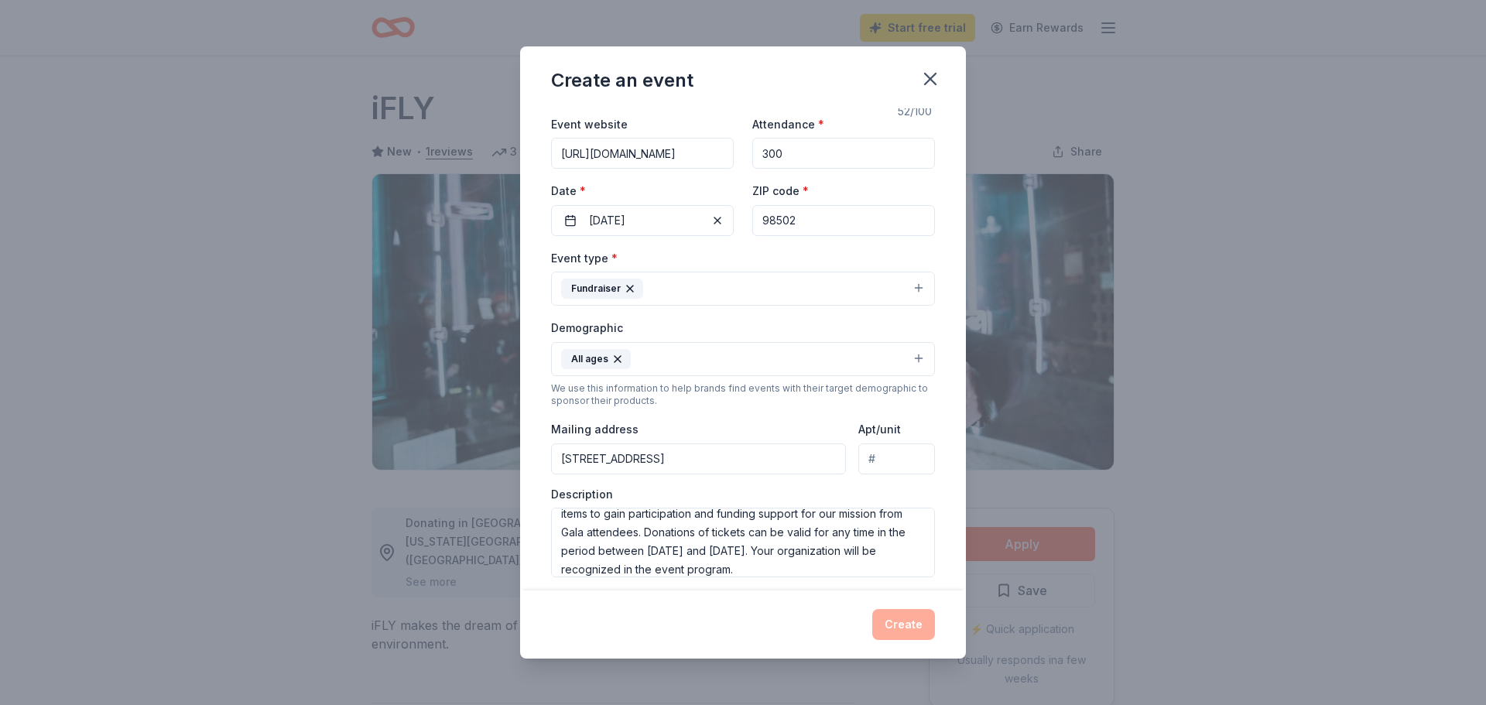
click at [777, 630] on div "Create" at bounding box center [743, 624] width 384 height 31
click at [882, 629] on div "Create" at bounding box center [743, 624] width 384 height 31
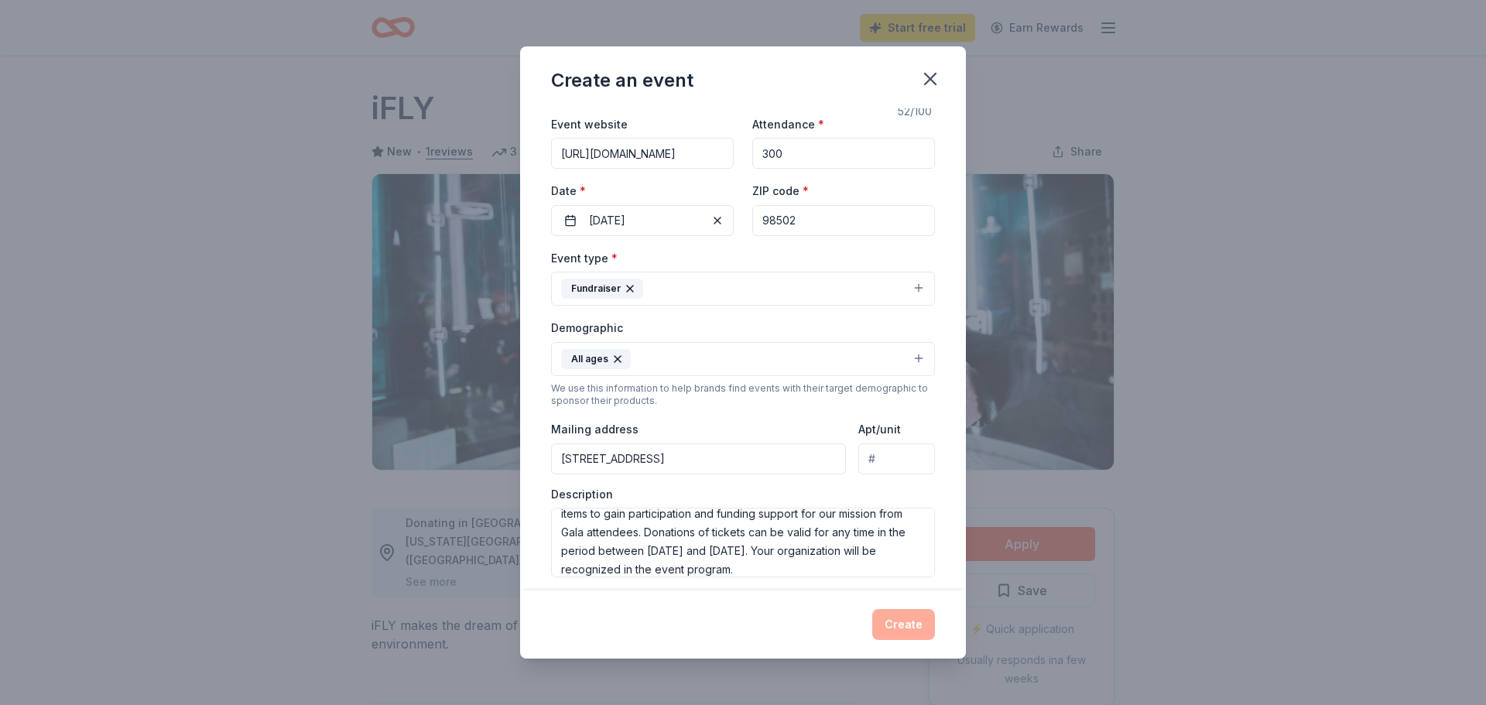
click at [885, 624] on div "Create" at bounding box center [743, 624] width 384 height 31
click at [885, 625] on div "Create" at bounding box center [743, 624] width 384 height 31
click at [885, 624] on div "Create" at bounding box center [743, 624] width 384 height 31
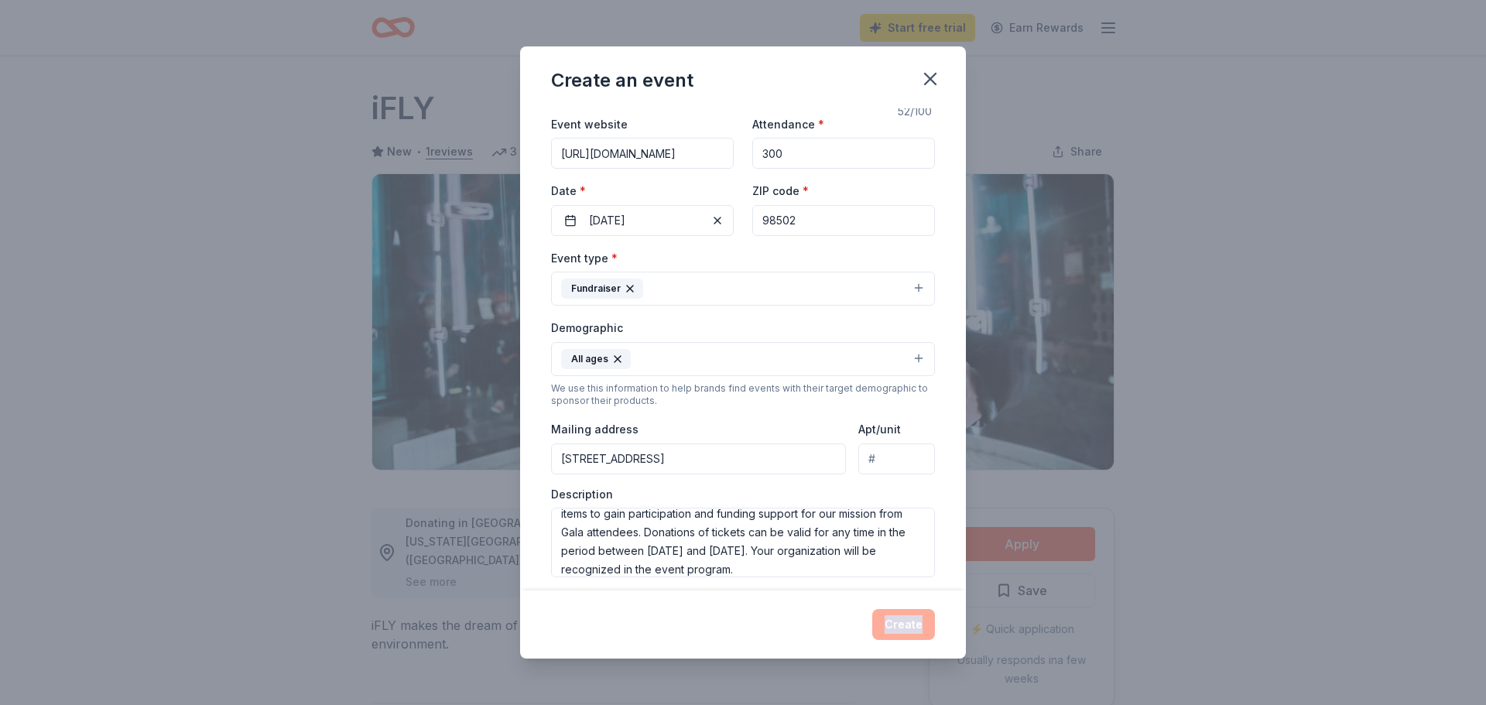
click at [885, 624] on div "Create" at bounding box center [743, 624] width 384 height 31
click at [791, 611] on div "Create" at bounding box center [743, 624] width 384 height 31
click at [939, 580] on div "Event name * Big Brother Big Sisters of [PERSON_NAME][US_STATE] Big Auction 52 …" at bounding box center [743, 349] width 446 height 482
click at [883, 632] on div "Create" at bounding box center [743, 624] width 384 height 31
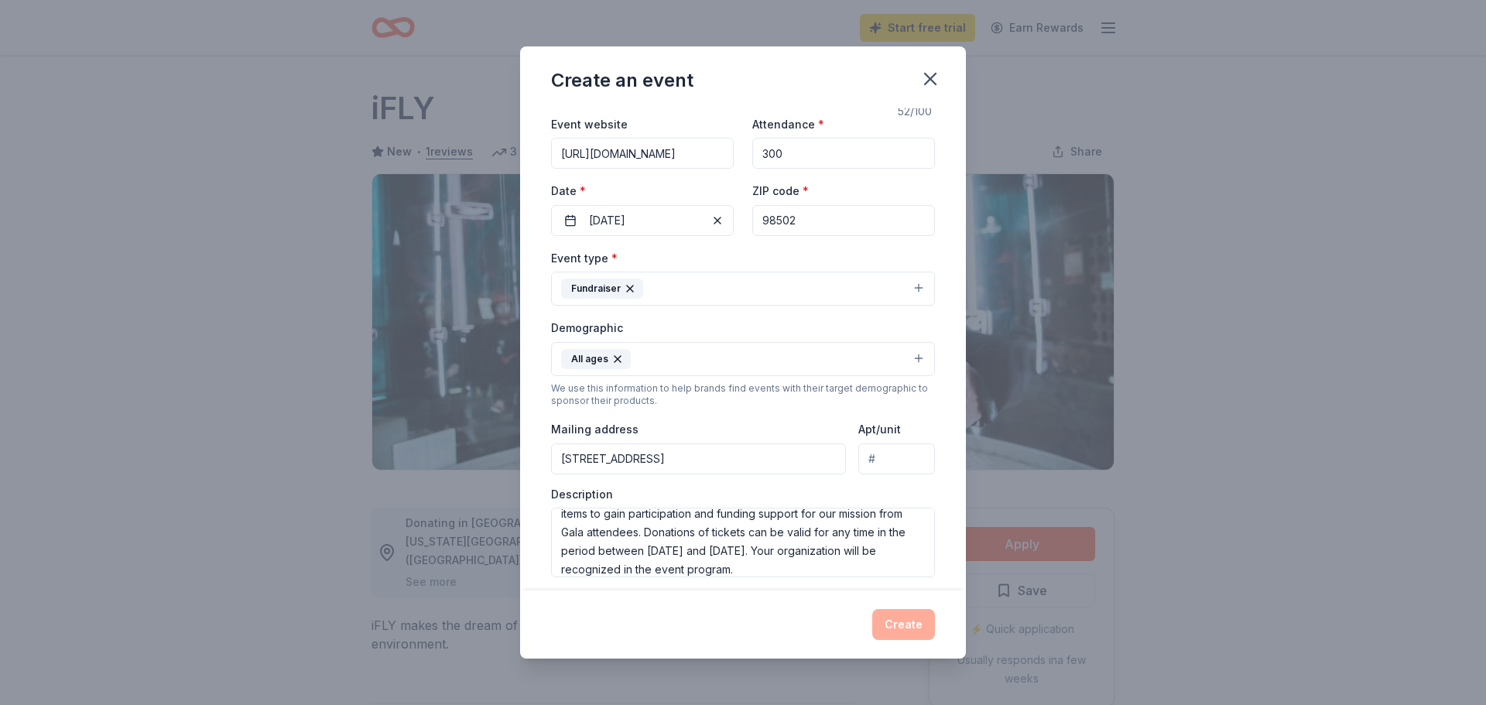
click at [884, 630] on div "Create" at bounding box center [743, 624] width 384 height 31
click at [925, 81] on icon "button" at bounding box center [930, 79] width 22 height 22
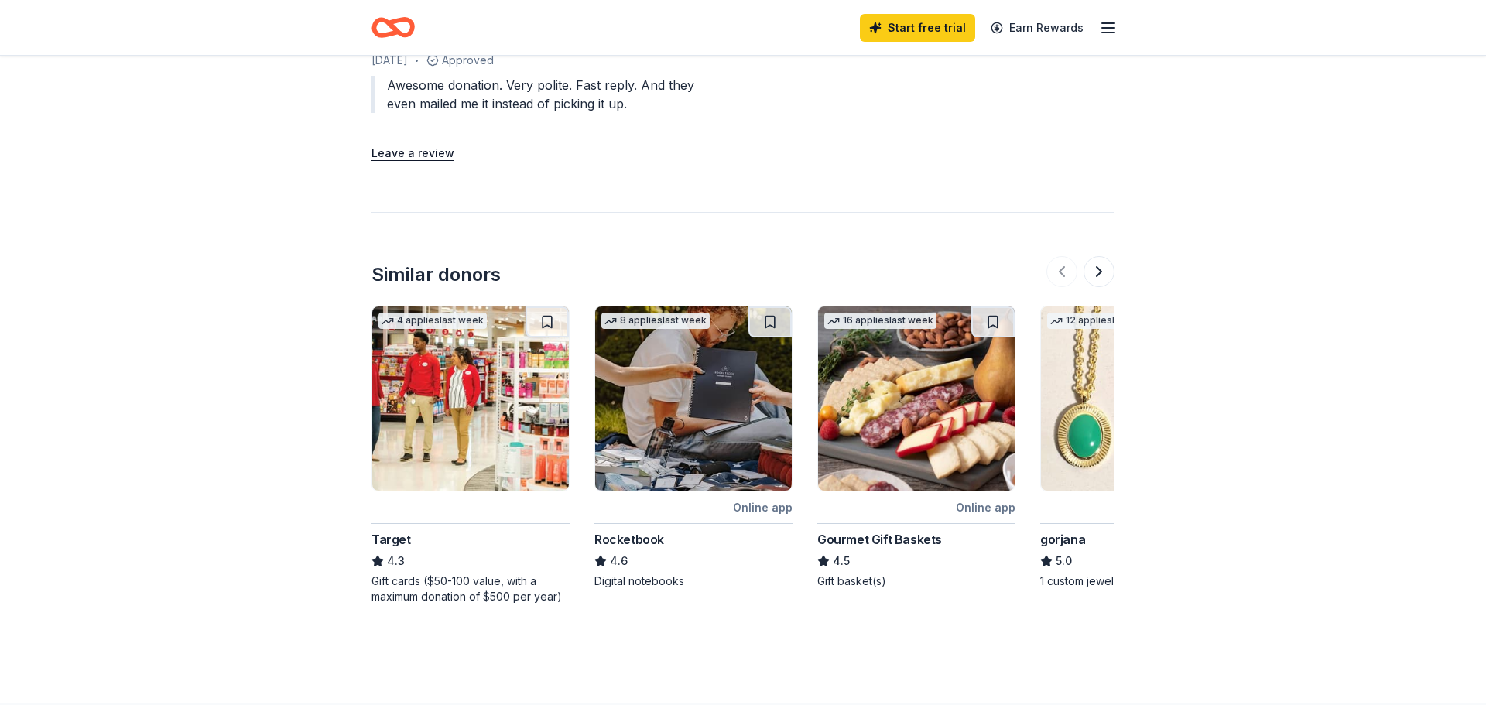
scroll to position [1520, 0]
